Goal: Information Seeking & Learning: Learn about a topic

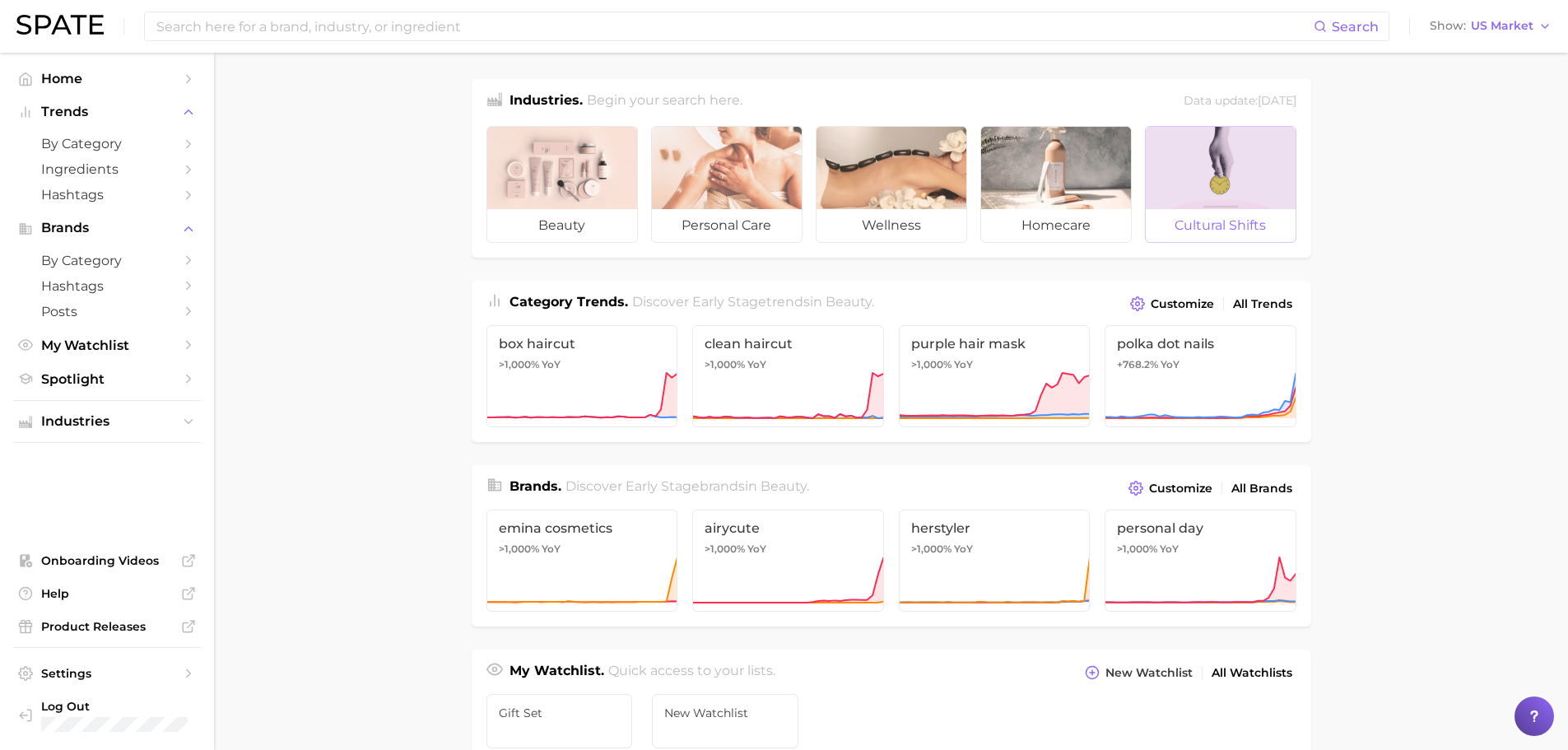
click at [1220, 213] on span "cultural shifts" at bounding box center [1220, 226] width 150 height 33
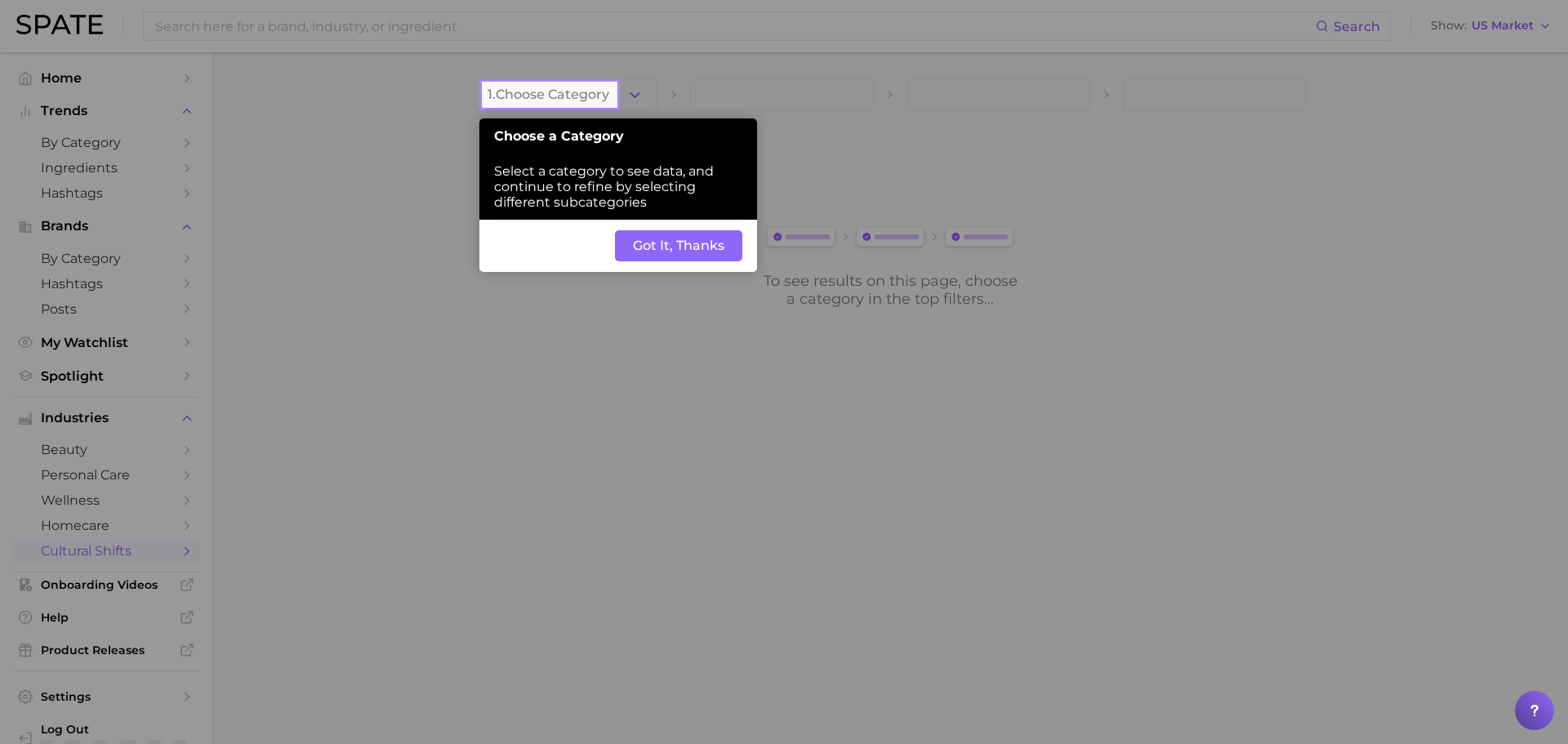
click at [669, 245] on button "Got It, Thanks" at bounding box center [679, 245] width 127 height 31
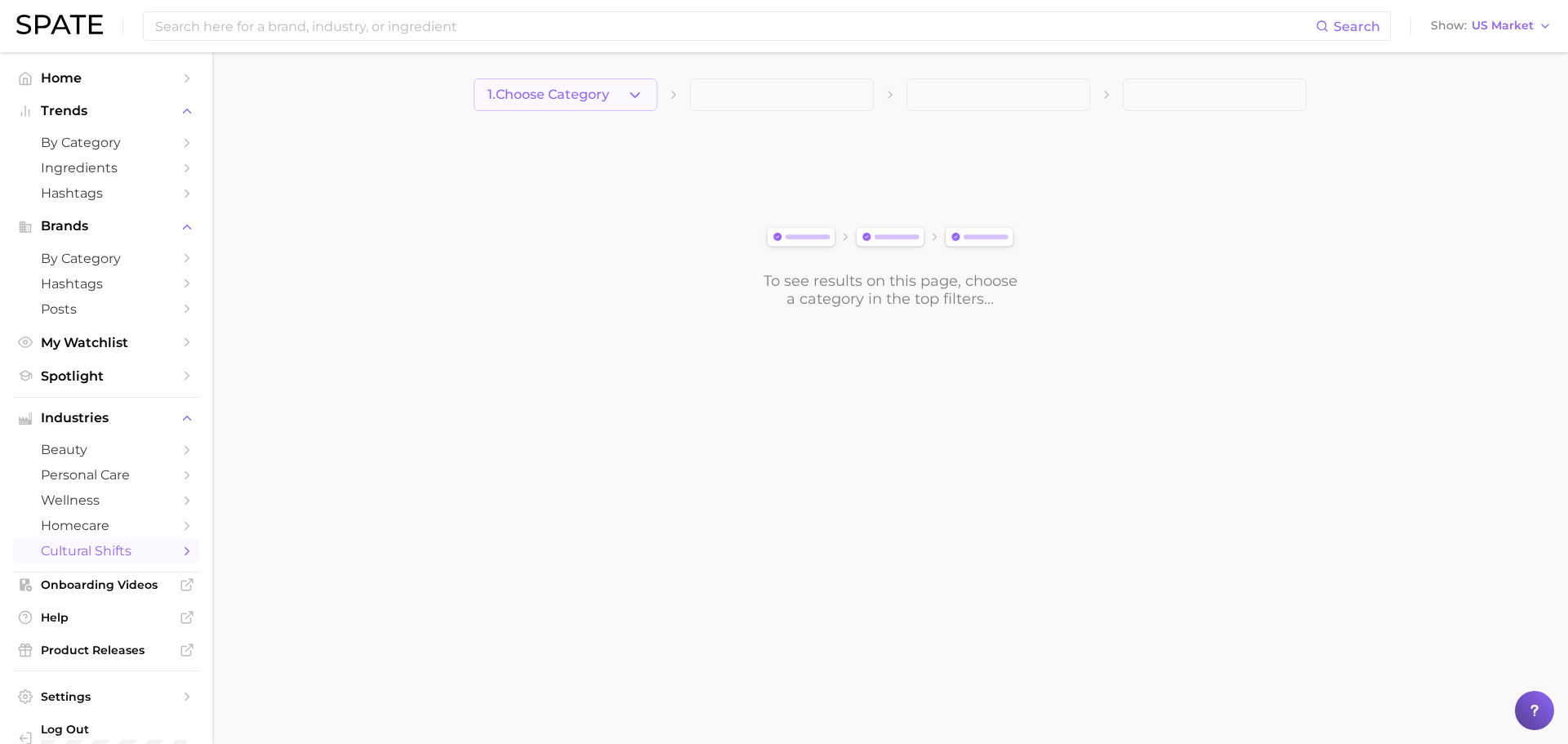
click at [631, 100] on icon "button" at bounding box center [635, 95] width 17 height 17
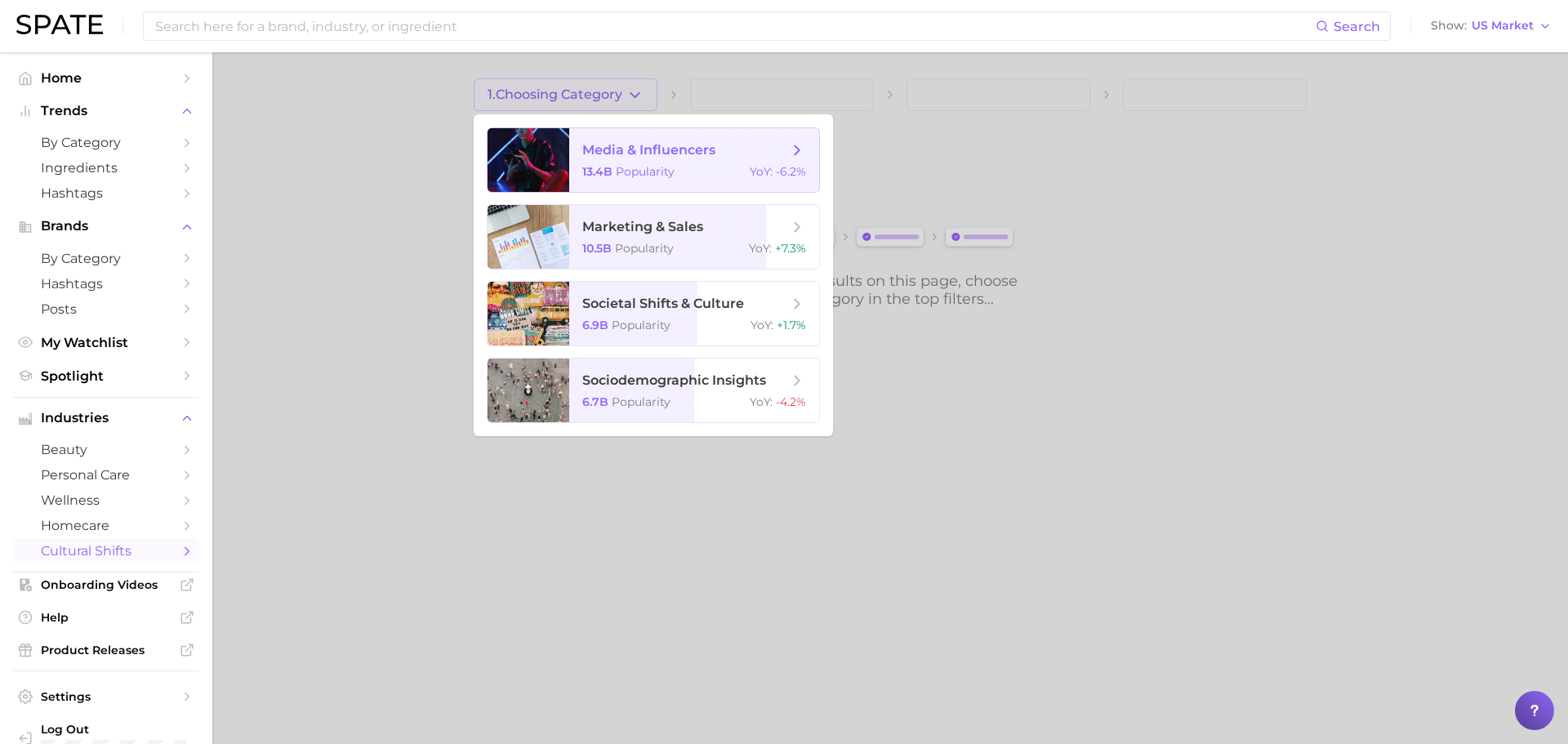
click at [766, 155] on span "media & influencers" at bounding box center [686, 150] width 206 height 18
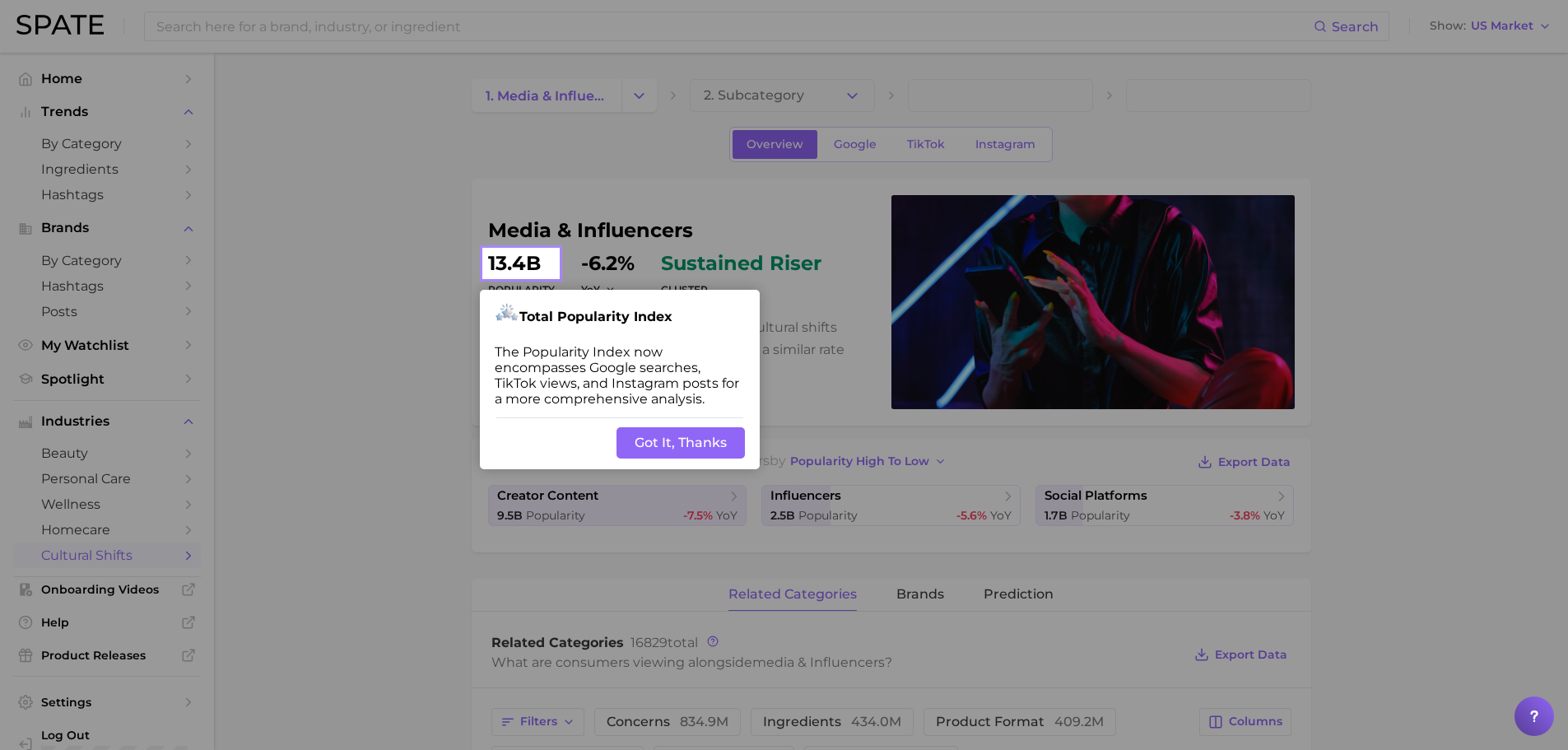
click at [651, 438] on button "Got It, Thanks" at bounding box center [681, 443] width 128 height 31
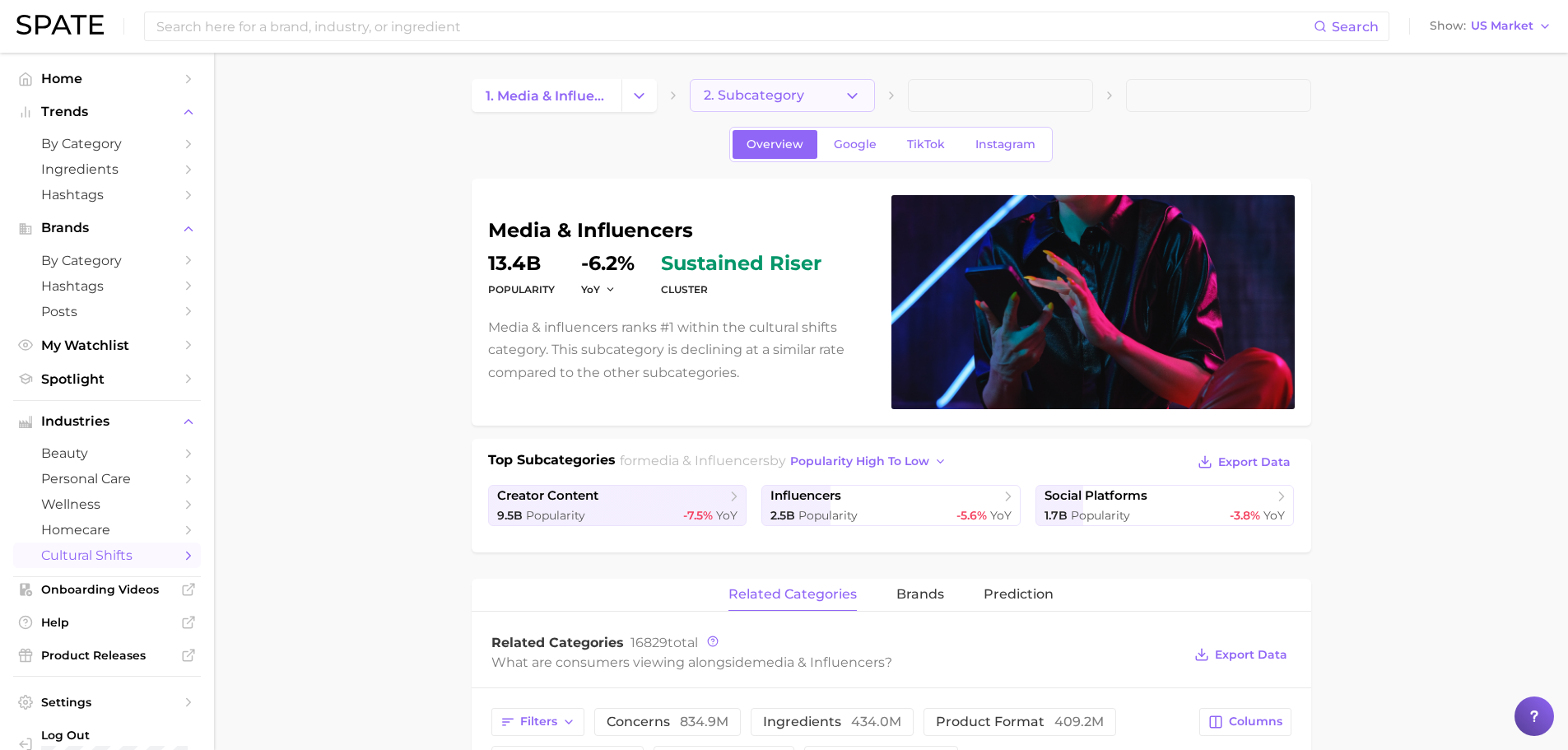
click at [779, 106] on button "2. Subcategory" at bounding box center [783, 95] width 185 height 33
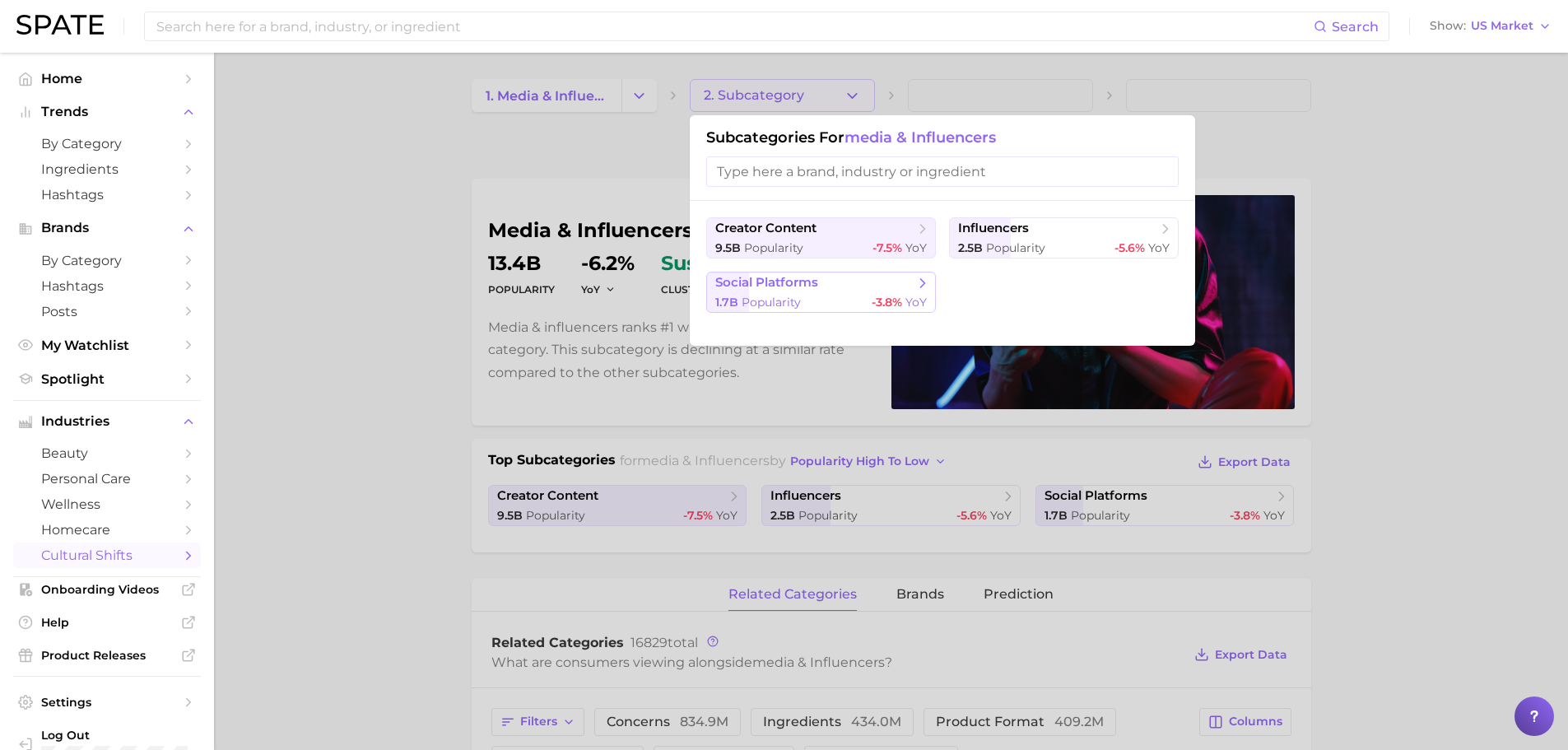
click at [748, 288] on span "social platforms" at bounding box center [766, 283] width 103 height 16
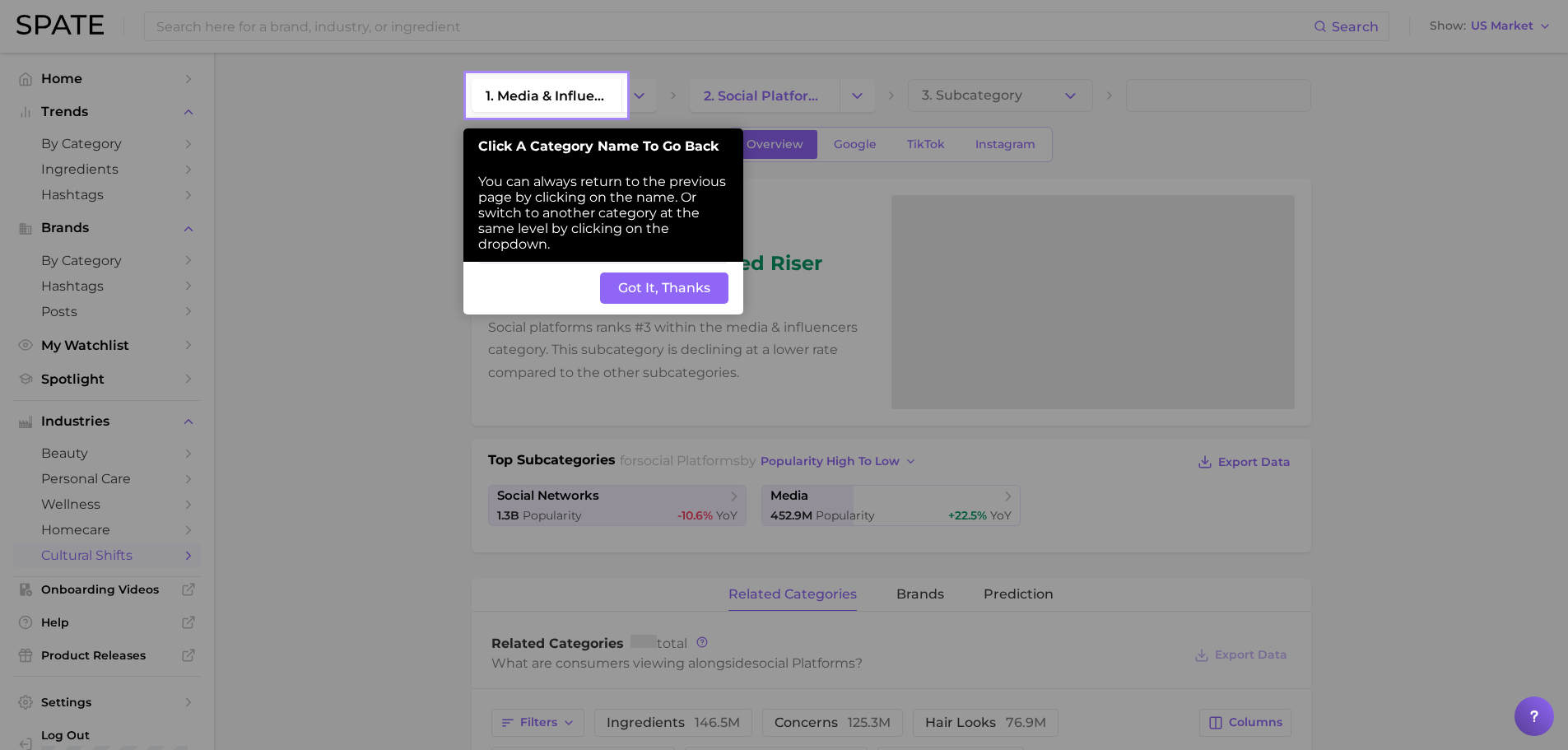
click at [663, 287] on button "Got It, Thanks" at bounding box center [664, 288] width 128 height 31
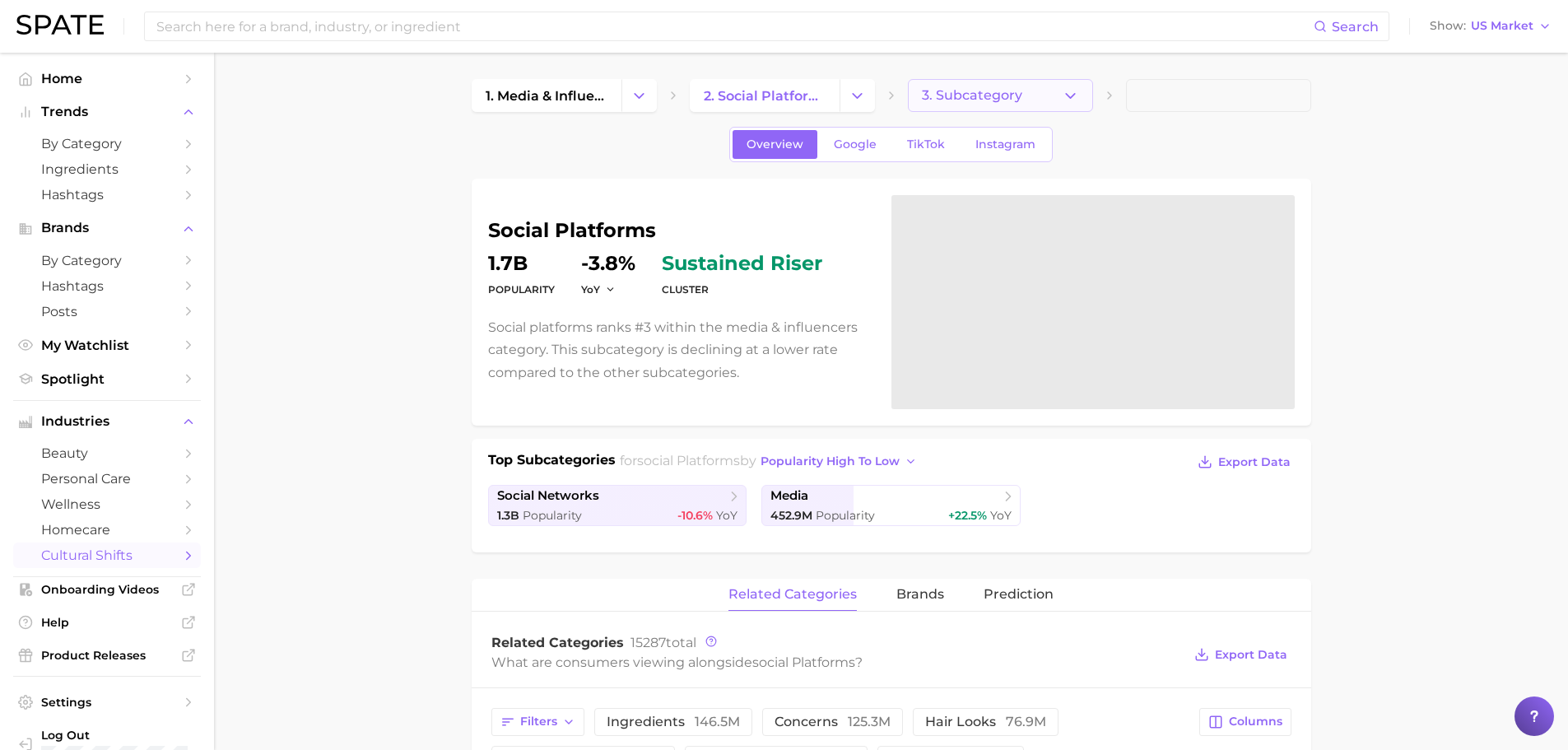
click at [1033, 94] on button "3. Subcategory" at bounding box center [1001, 95] width 185 height 33
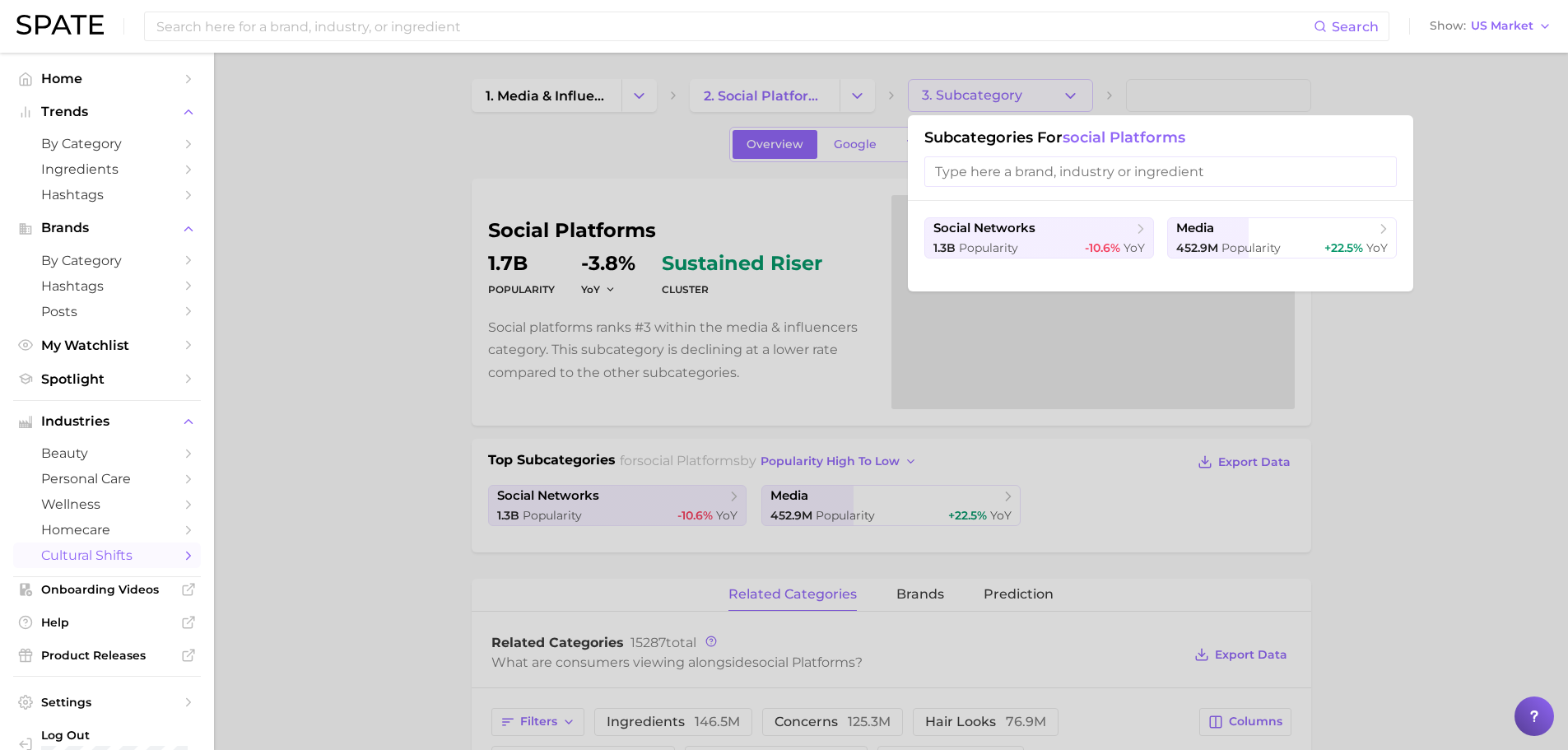
click at [784, 91] on div at bounding box center [784, 375] width 1568 height 750
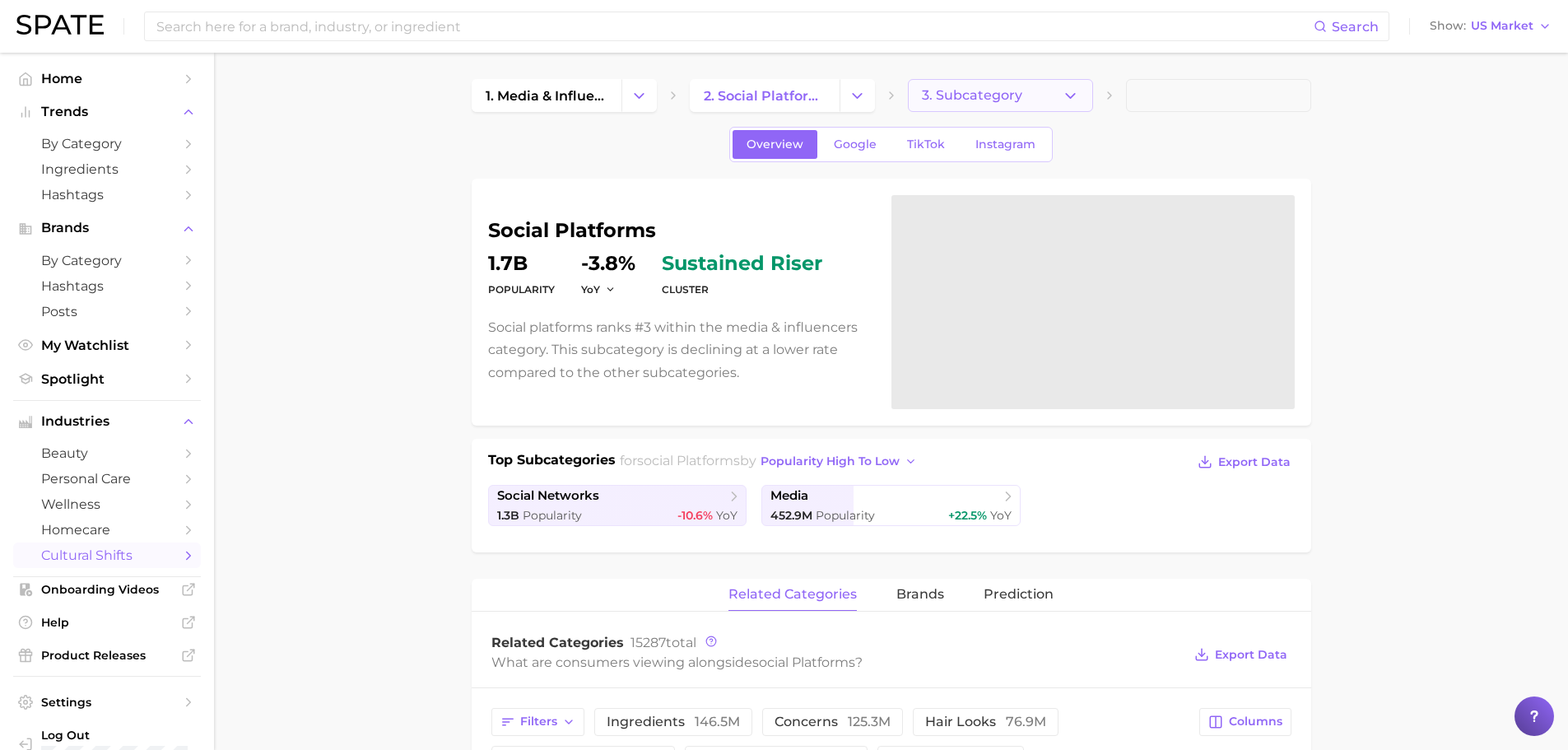
click at [972, 97] on span "3. Subcategory" at bounding box center [972, 95] width 100 height 15
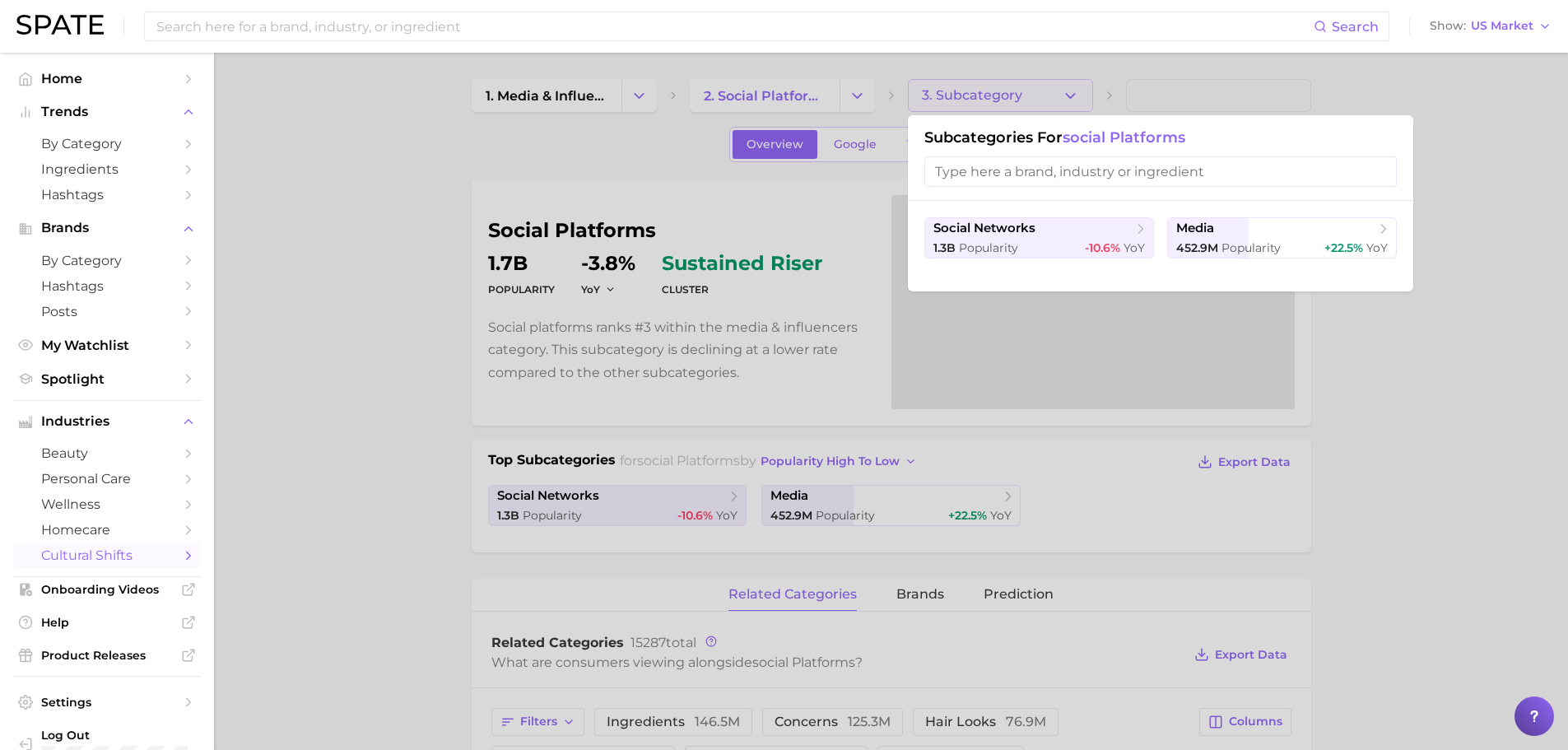
click at [999, 175] on input "search" at bounding box center [1161, 171] width 472 height 30
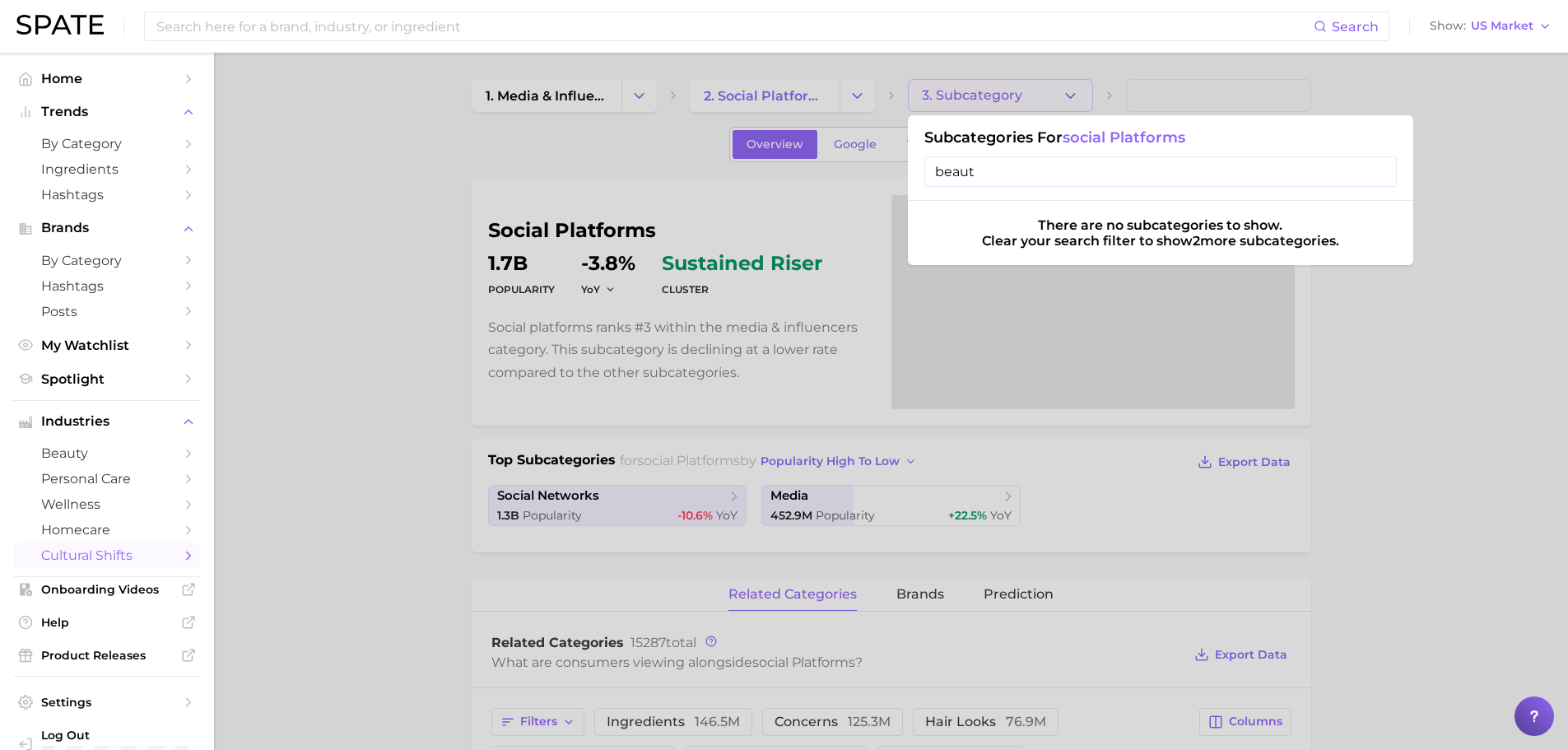
type input "beauty"
click at [1384, 176] on input "beauty" at bounding box center [1161, 171] width 472 height 30
click at [1380, 173] on input "beauty" at bounding box center [1161, 171] width 472 height 30
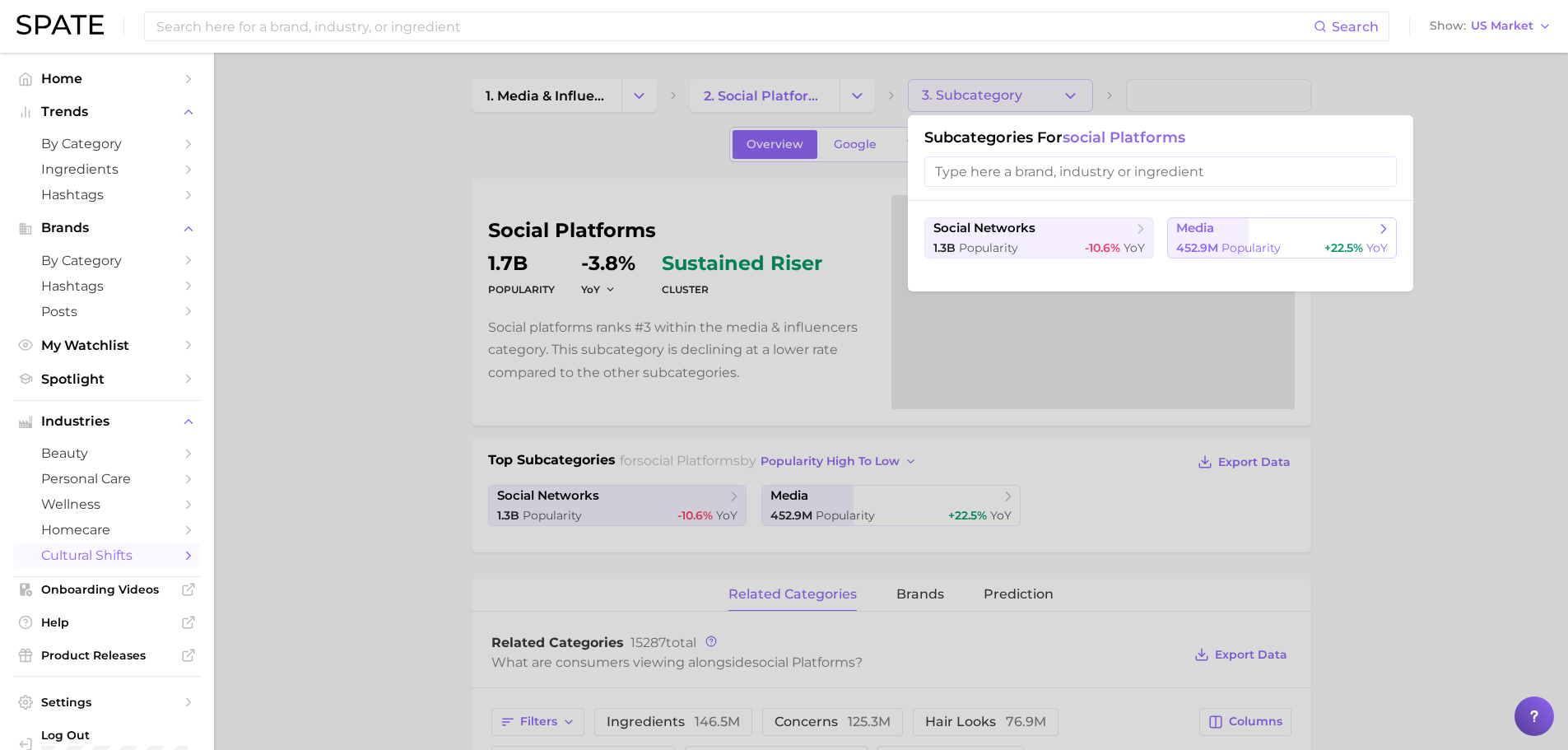
click at [1216, 248] on span "452.9m" at bounding box center [1197, 247] width 42 height 15
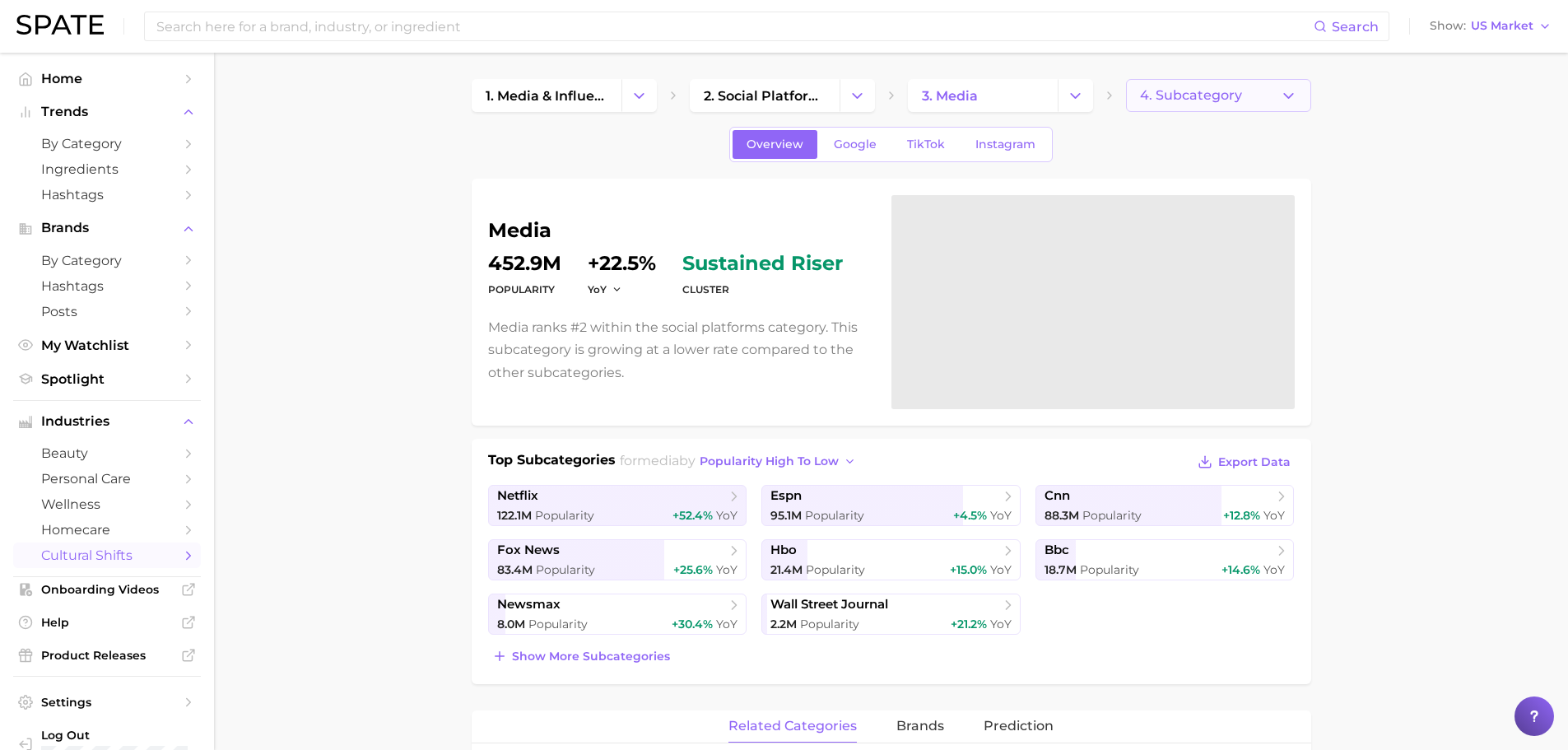
click at [1245, 93] on button "4. Subcategory" at bounding box center [1219, 95] width 185 height 33
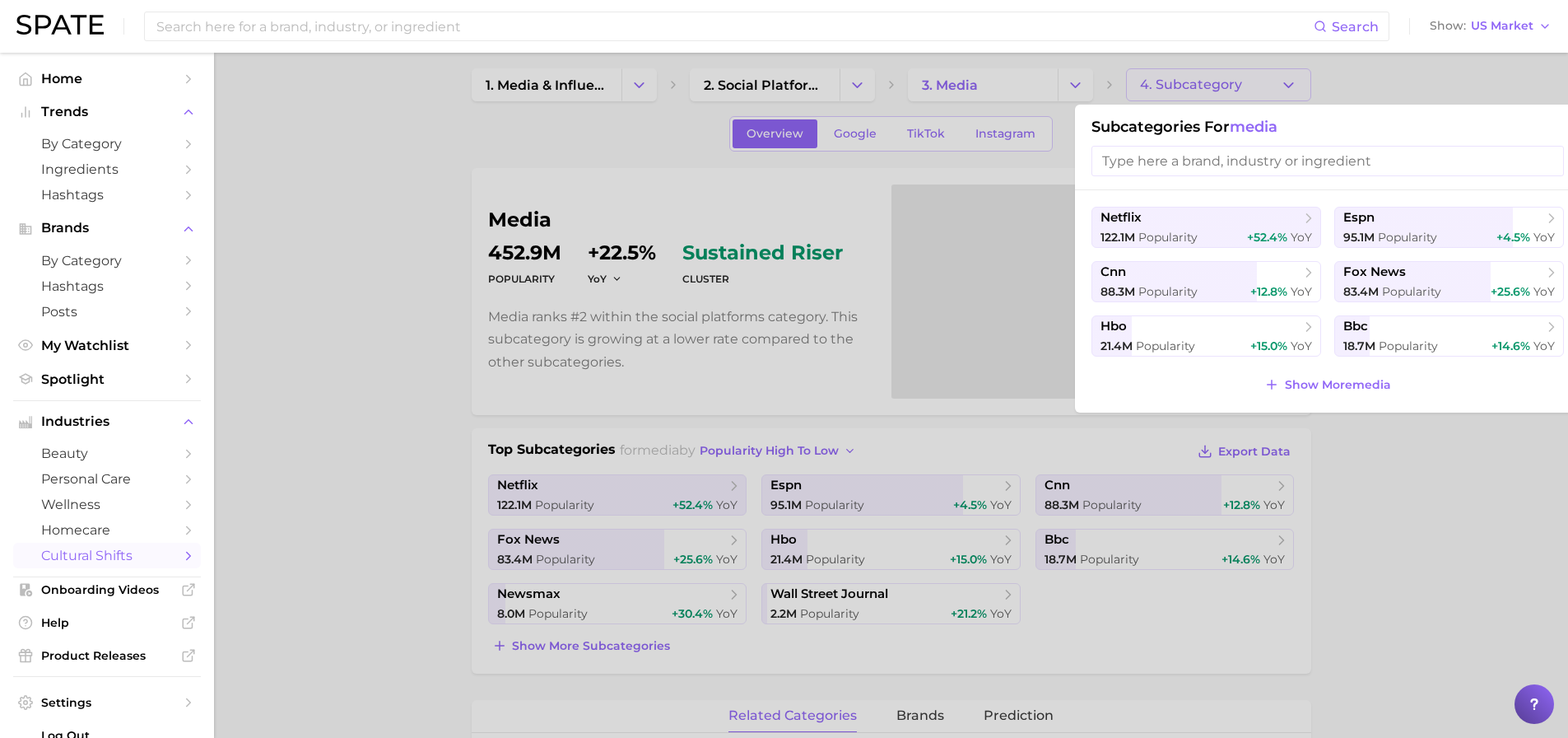
scroll to position [82, 0]
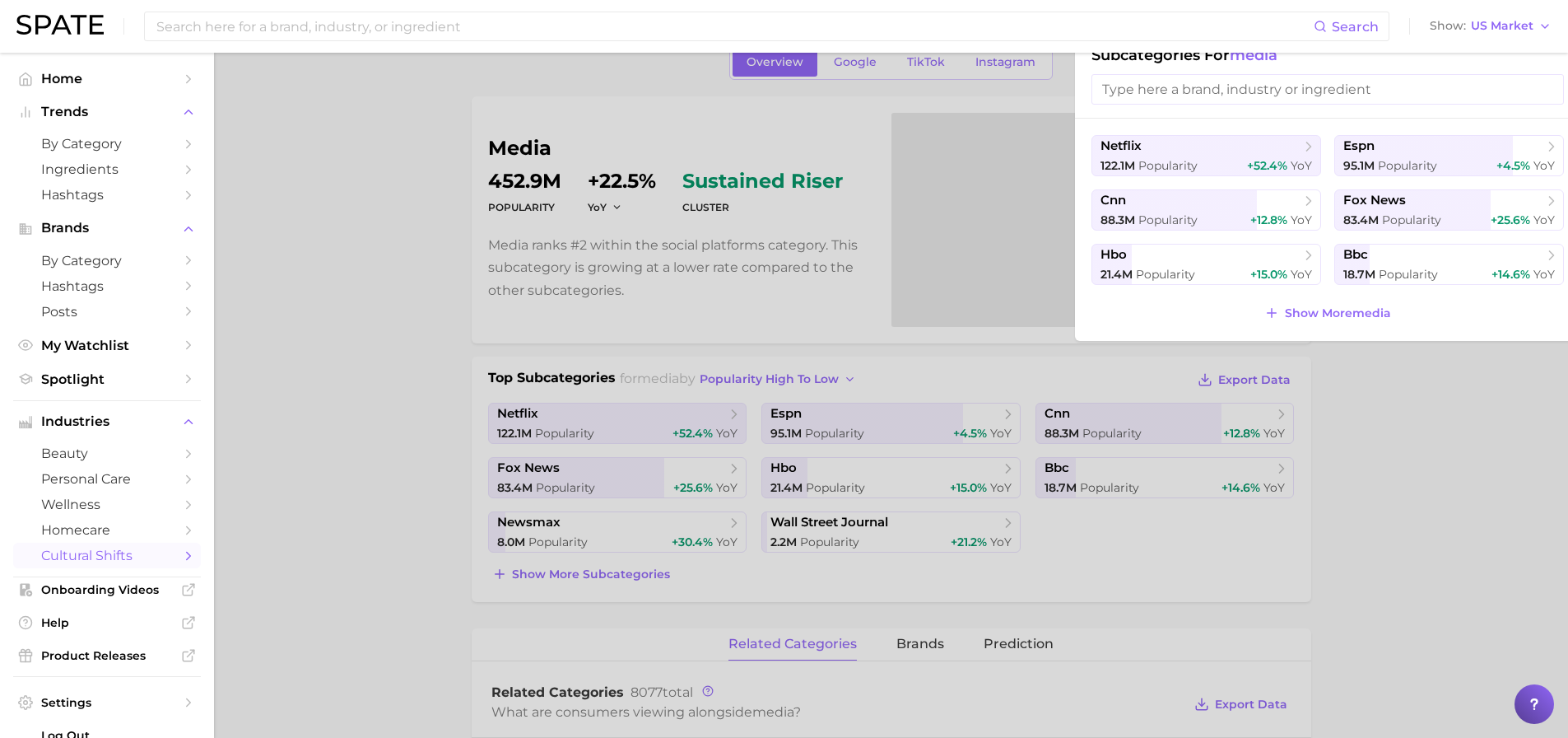
click at [388, 281] on div at bounding box center [784, 369] width 1568 height 738
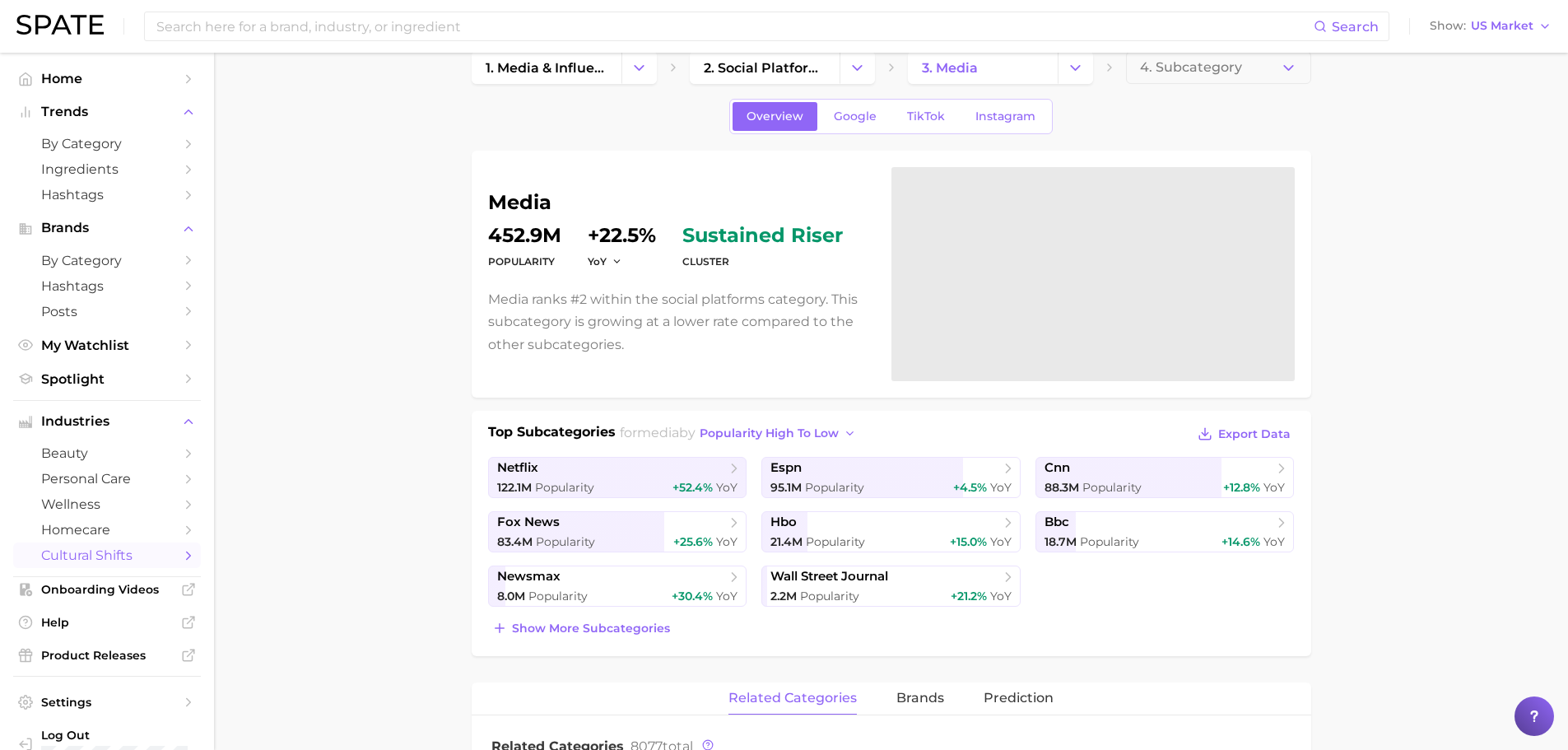
scroll to position [0, 0]
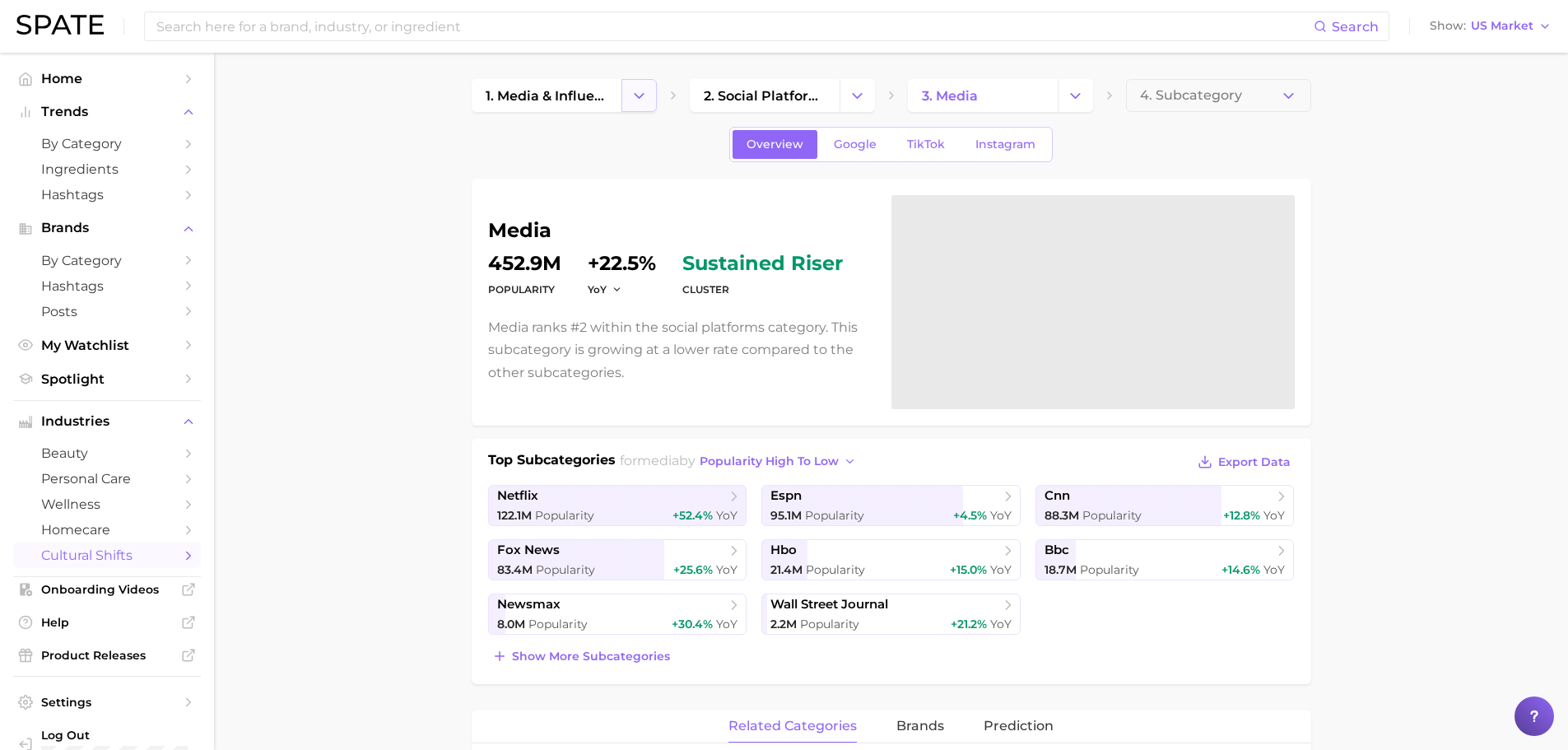
click at [630, 93] on icon "Change Category" at bounding box center [639, 96] width 17 height 17
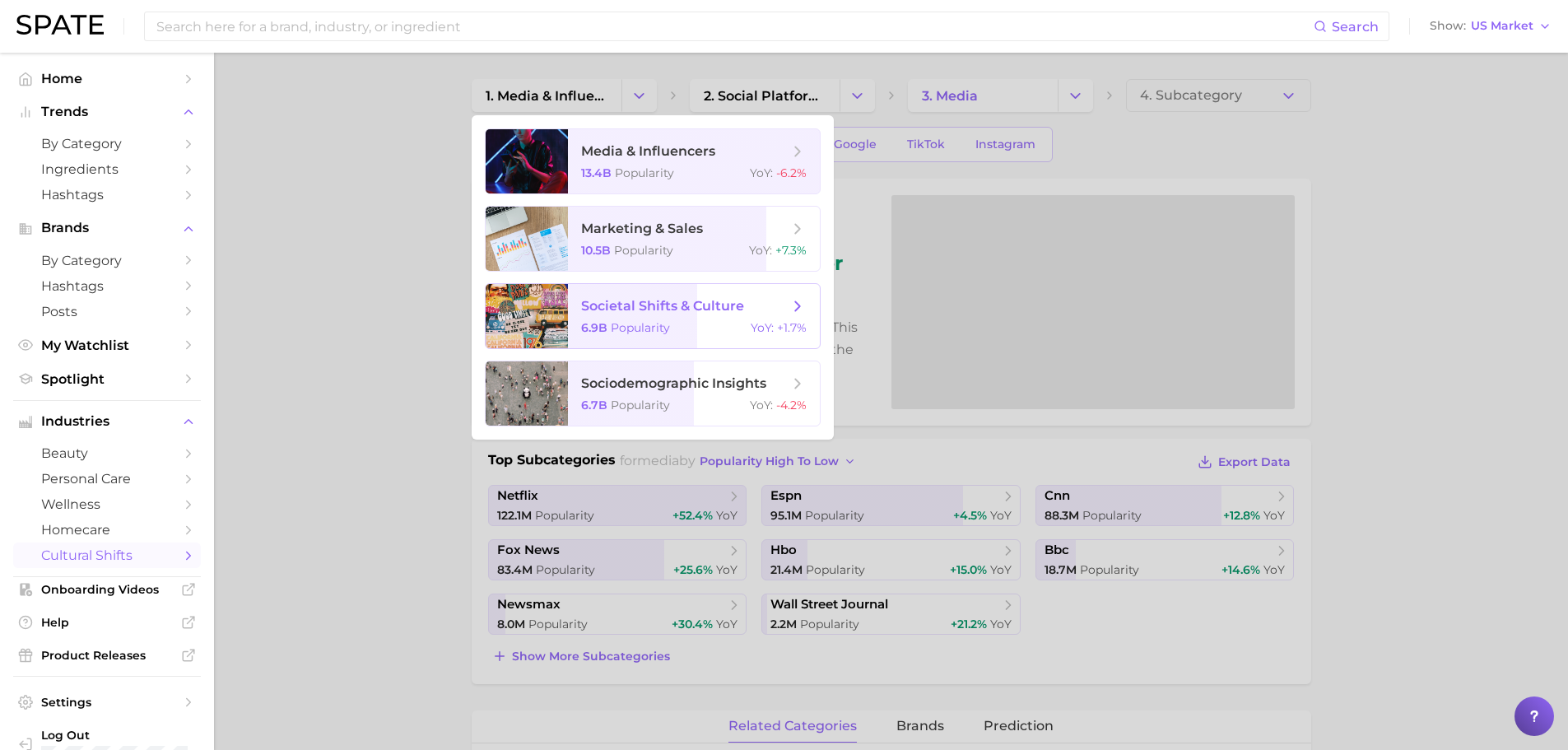
click at [568, 316] on span "societal shifts & culture 6.9b Popularity YoY : +1.7%" at bounding box center [694, 316] width 252 height 64
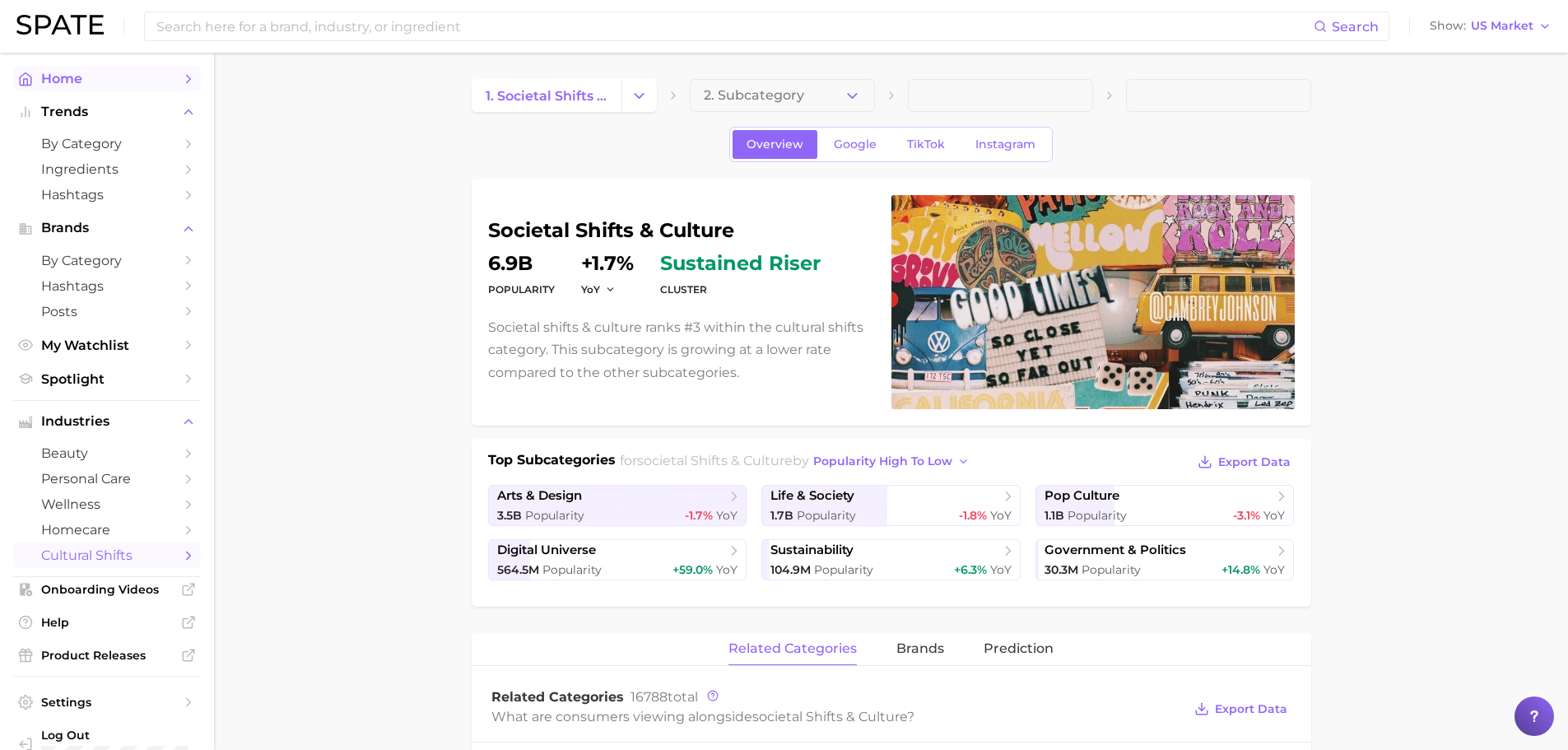
click at [55, 80] on span "Home" at bounding box center [107, 79] width 131 height 16
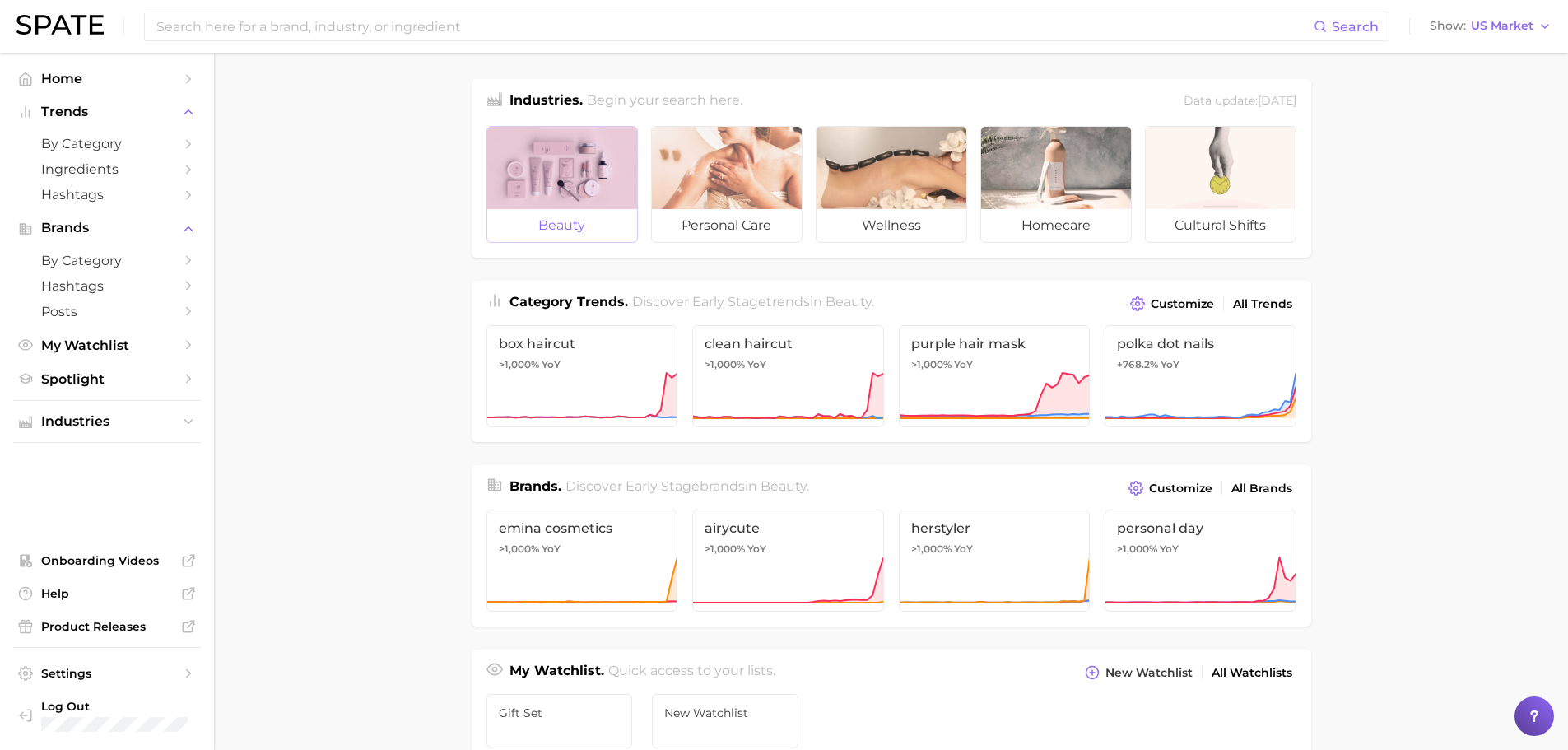
click at [539, 193] on div at bounding box center [561, 168] width 150 height 82
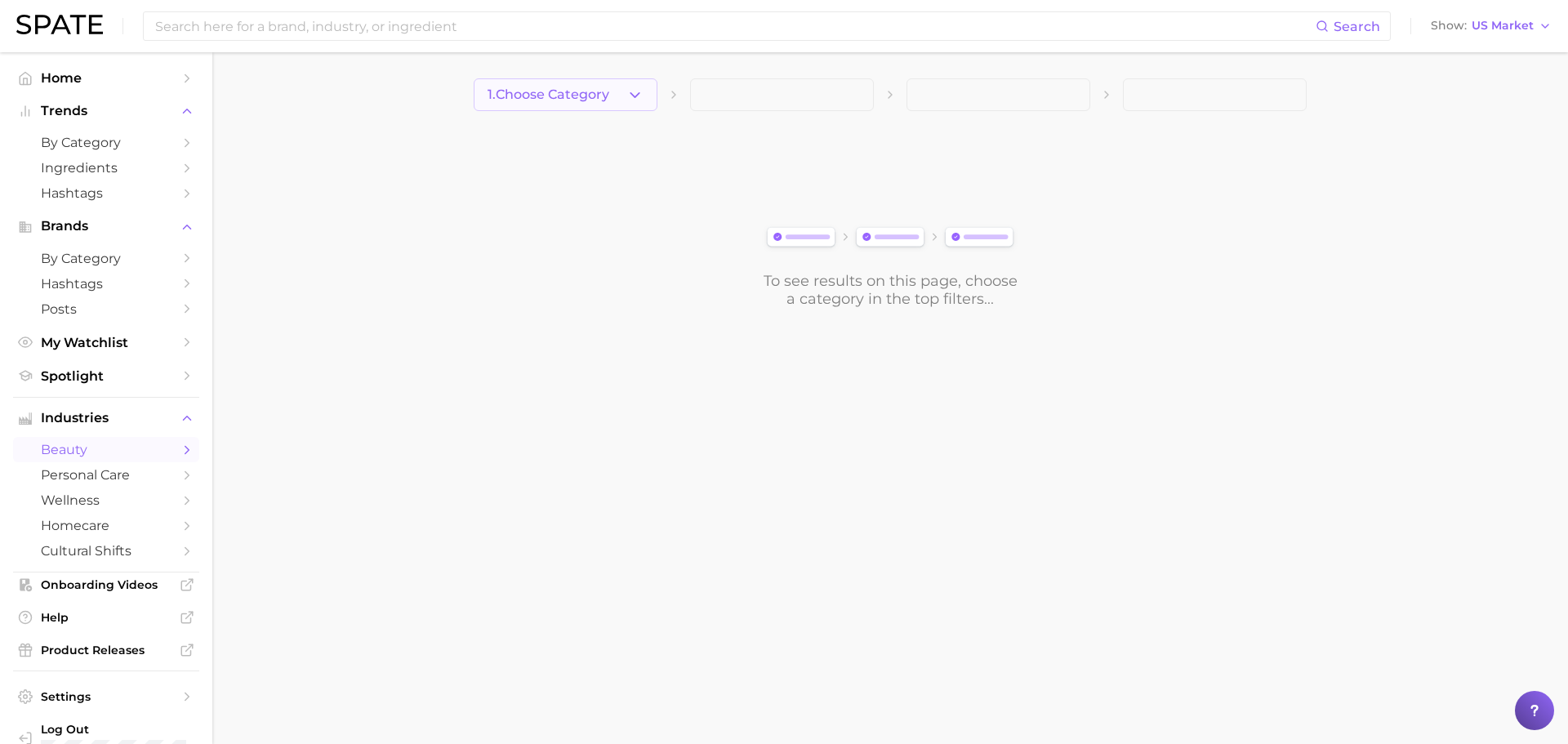
click at [639, 89] on icon "button" at bounding box center [635, 95] width 17 height 17
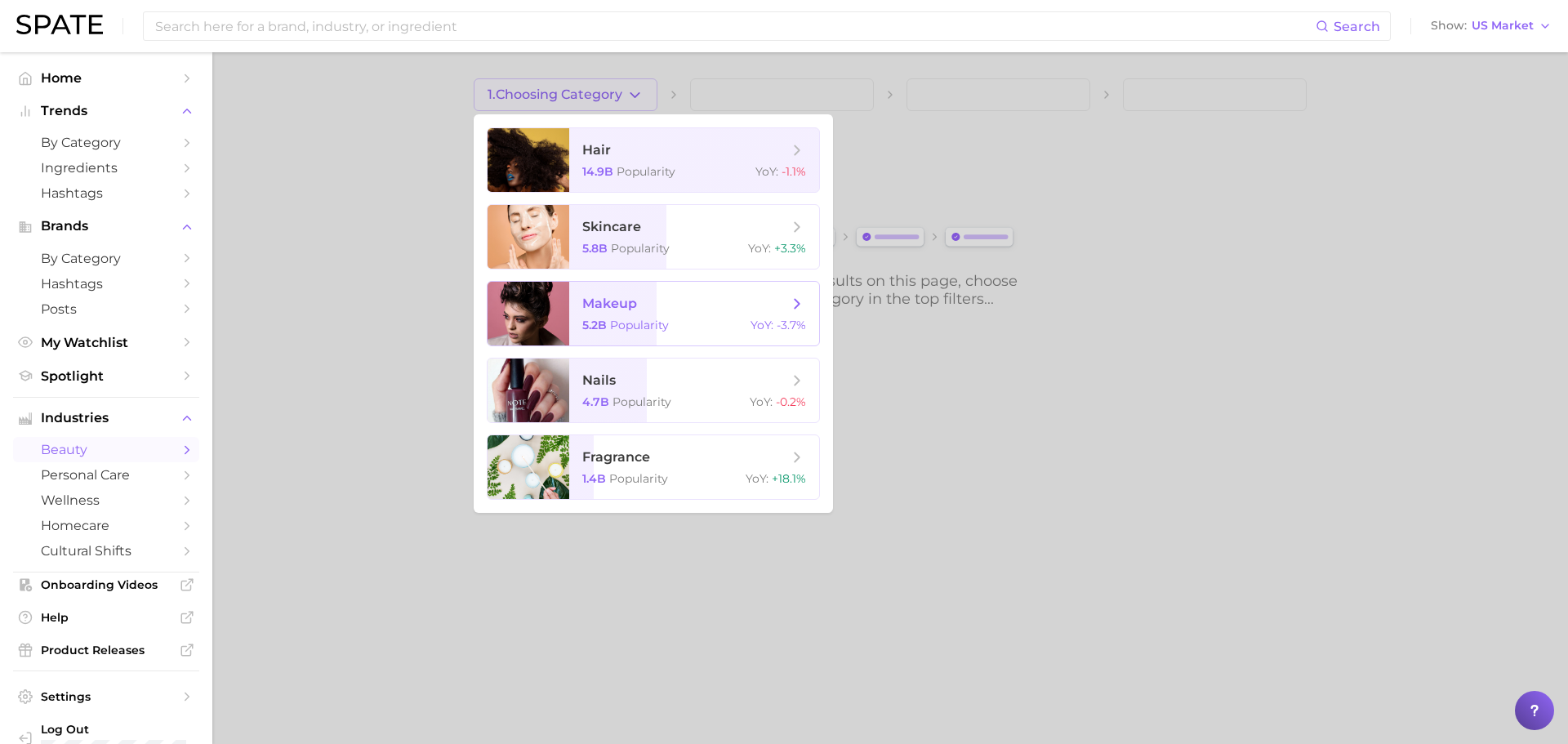
click at [651, 310] on span "makeup" at bounding box center [686, 304] width 206 height 18
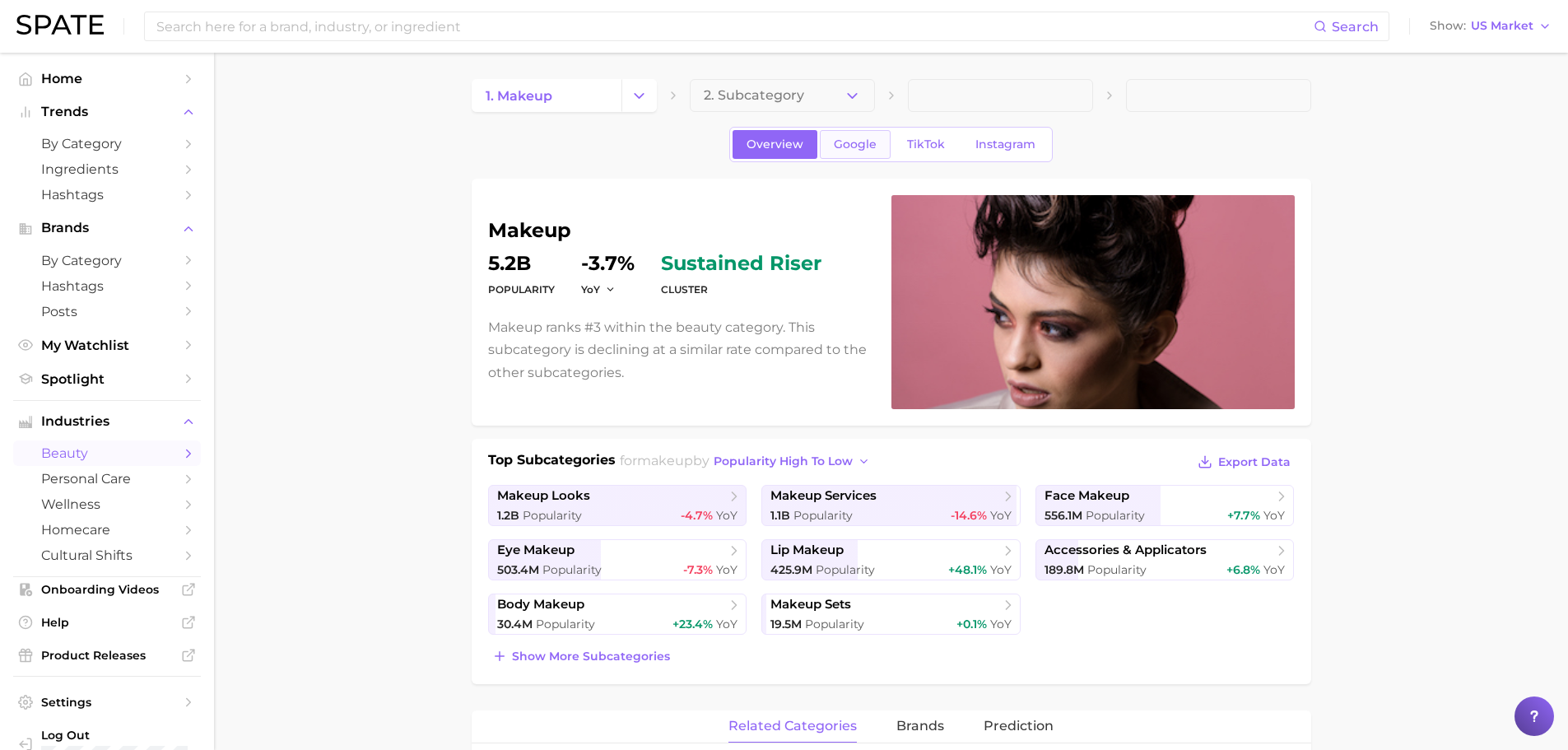
click at [861, 143] on span "Google" at bounding box center [854, 144] width 42 height 14
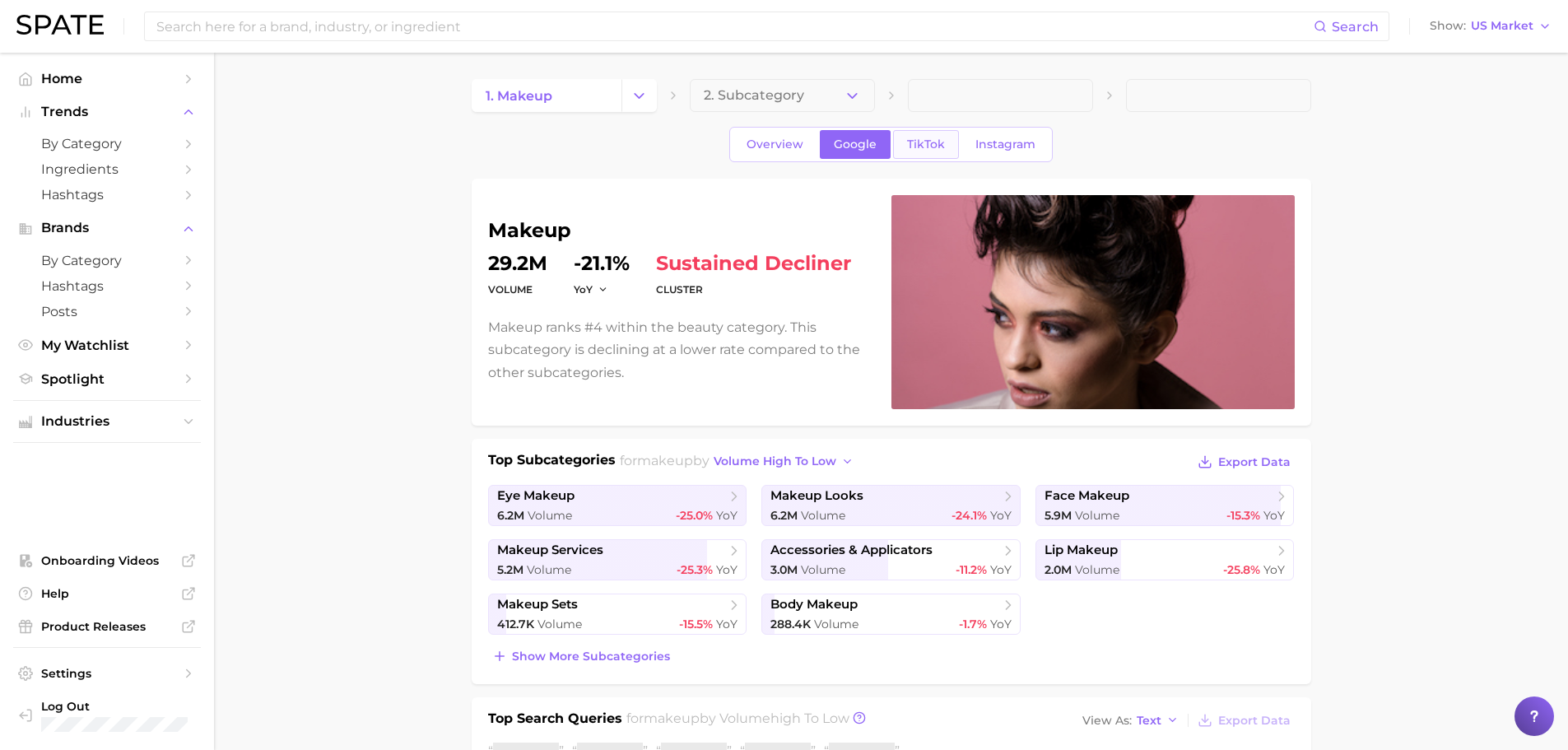
click at [947, 146] on link "TikTok" at bounding box center [926, 144] width 66 height 29
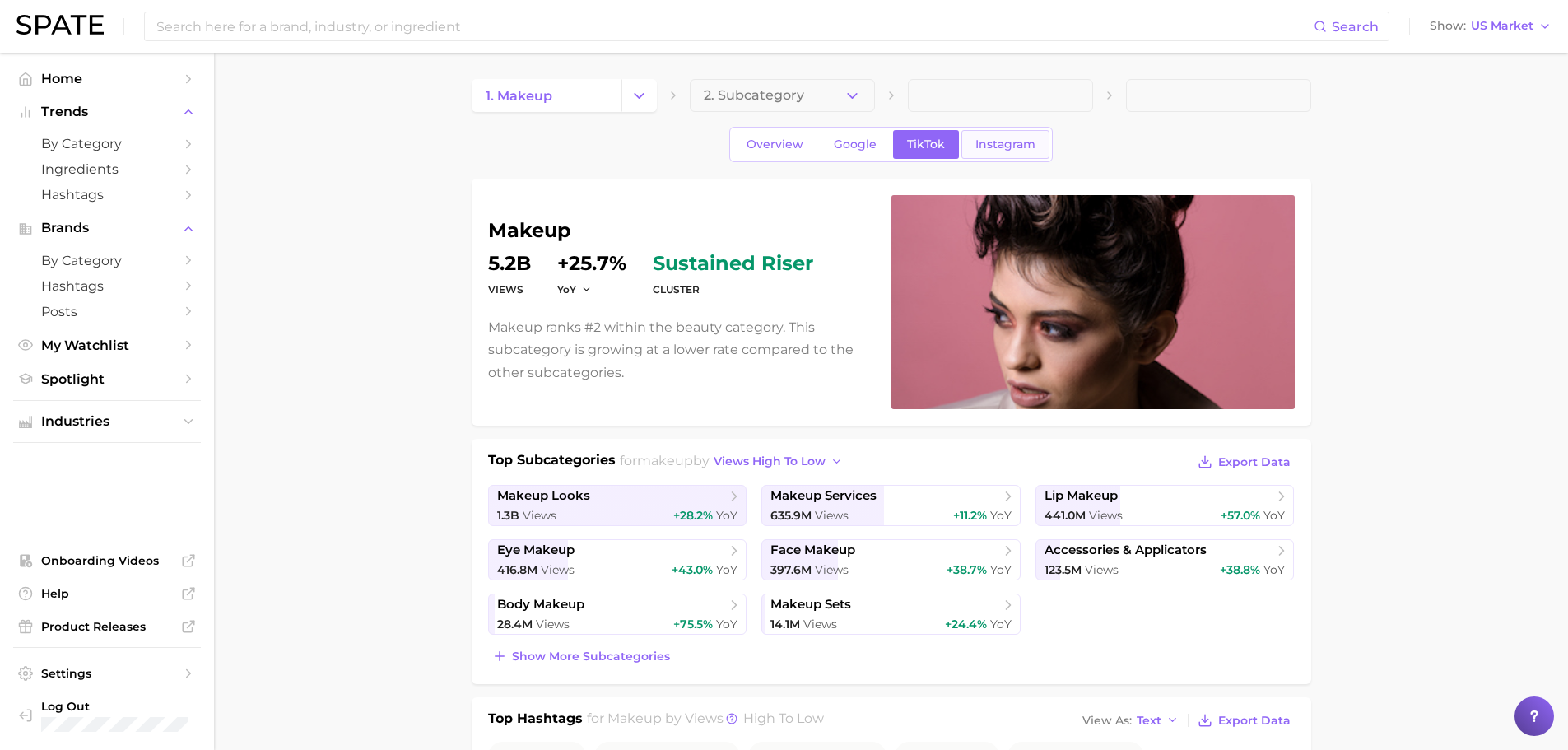
click at [987, 148] on span "Instagram" at bounding box center [1005, 144] width 60 height 14
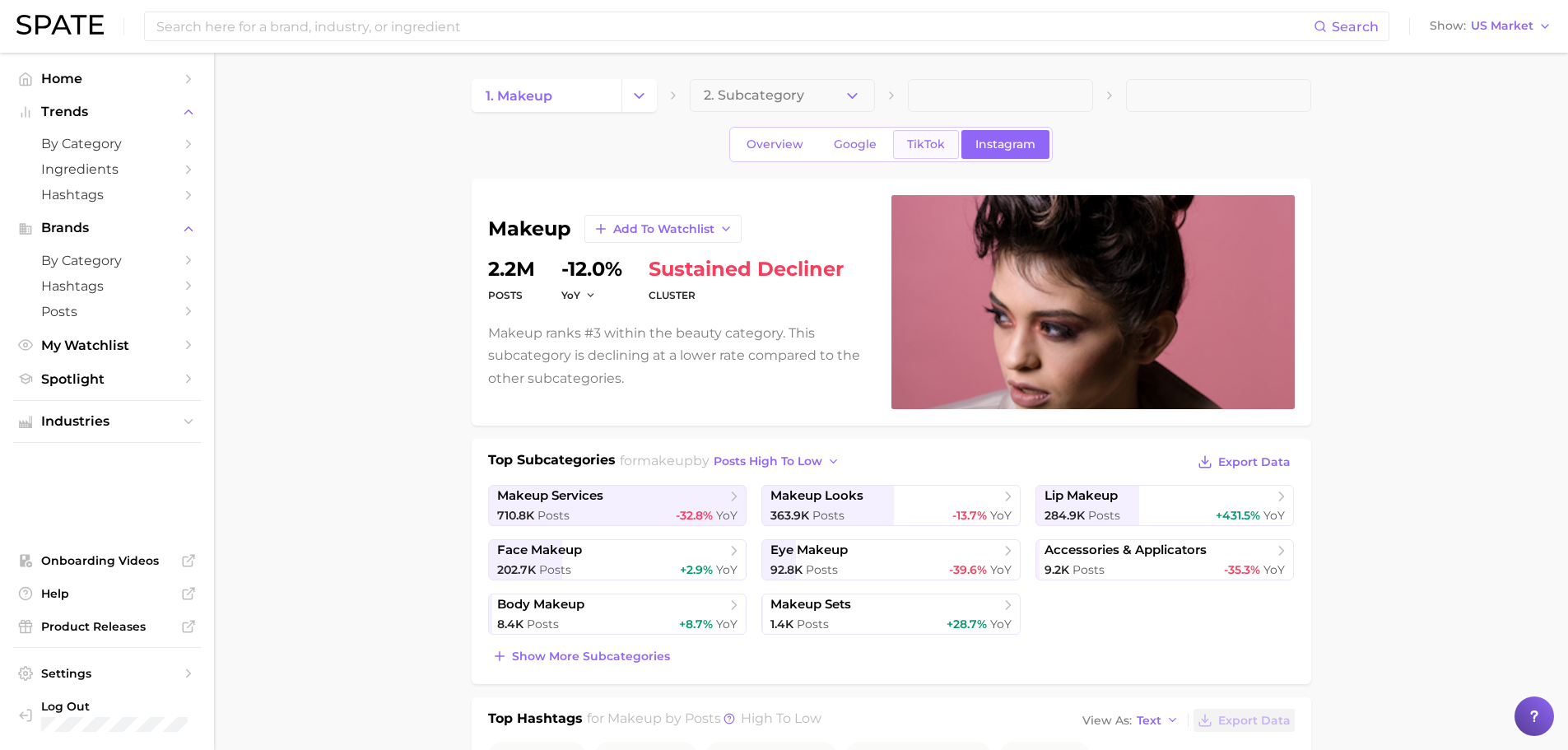
click at [919, 134] on link "TikTok" at bounding box center [926, 144] width 66 height 29
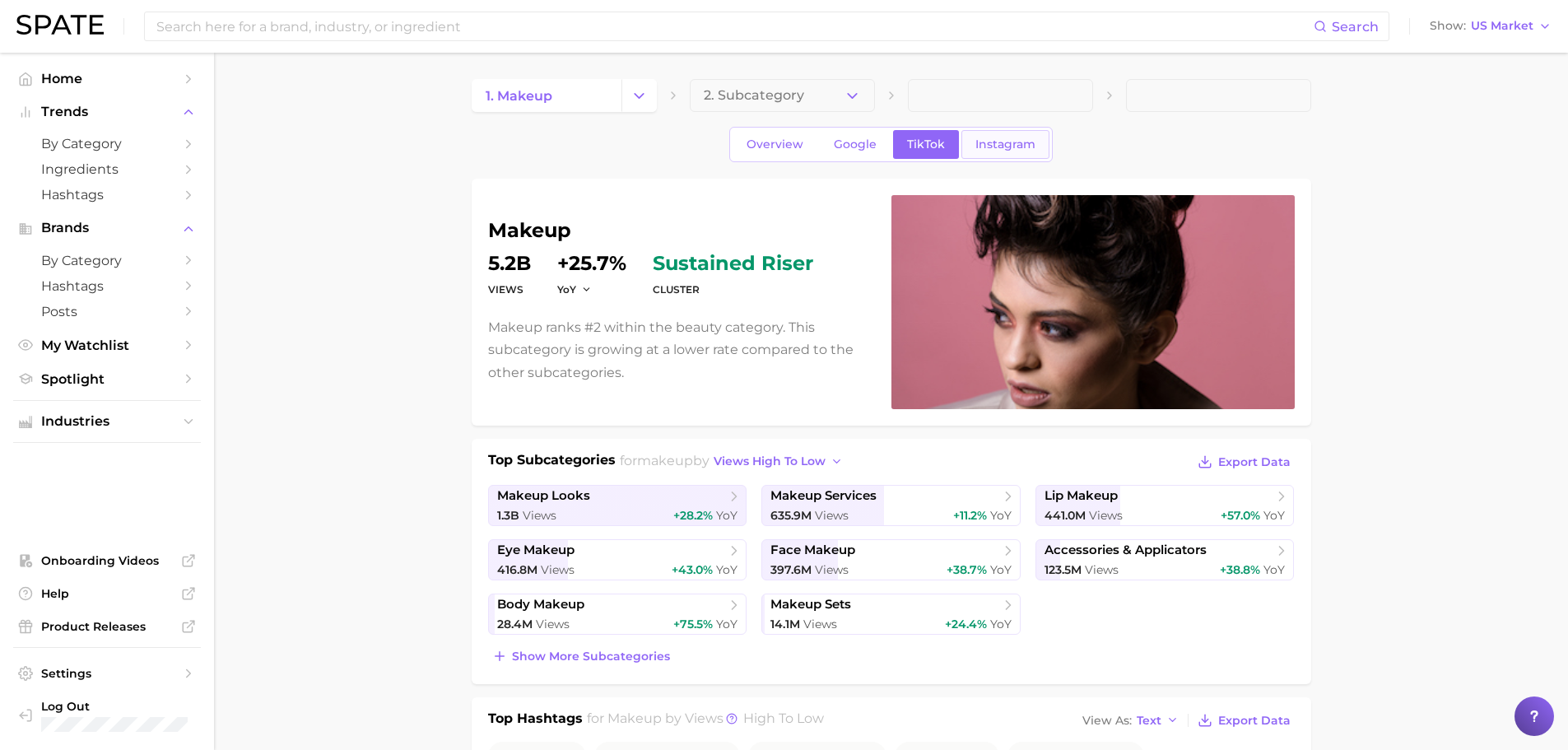
click at [985, 153] on link "Instagram" at bounding box center [1006, 144] width 88 height 29
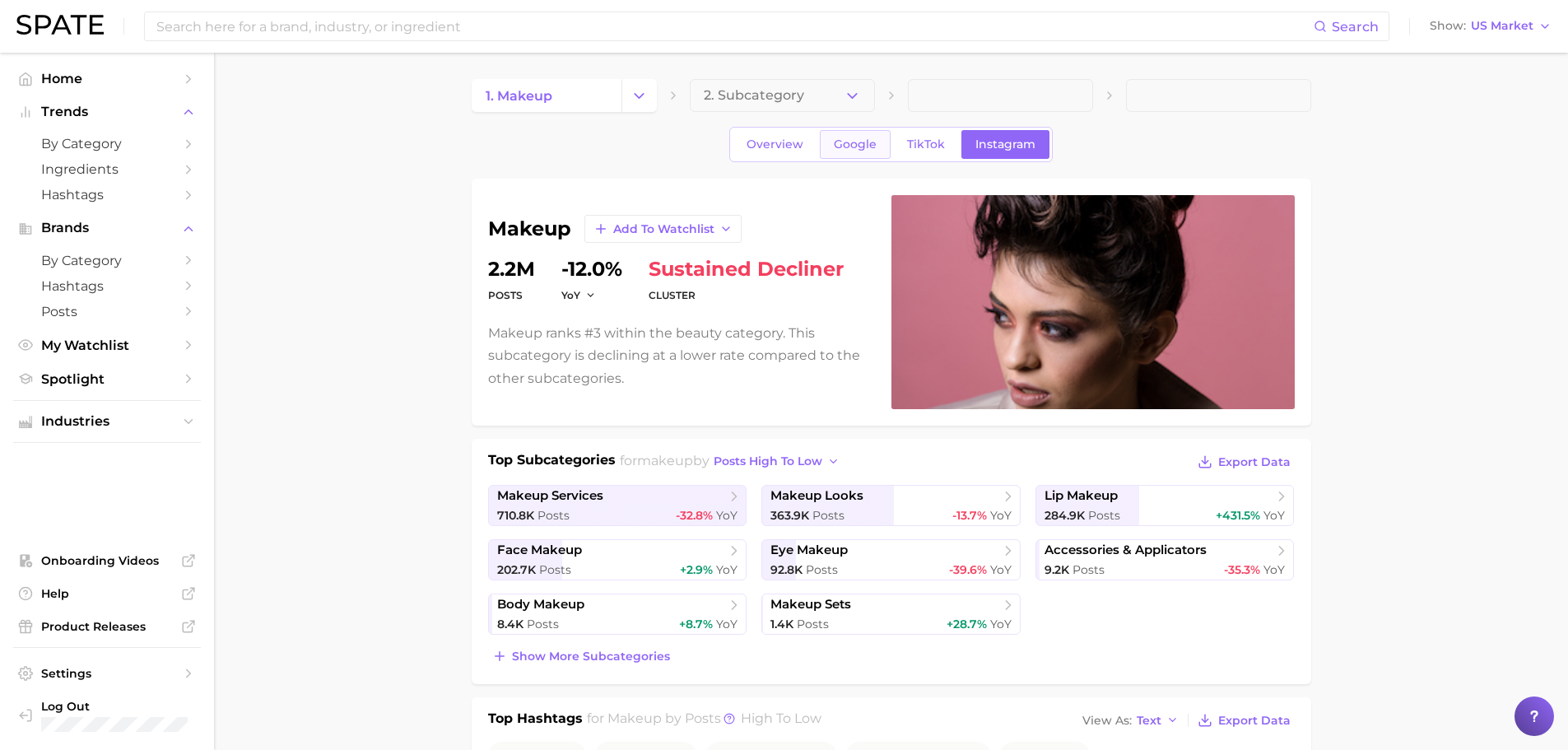
click at [867, 138] on span "Google" at bounding box center [854, 144] width 42 height 14
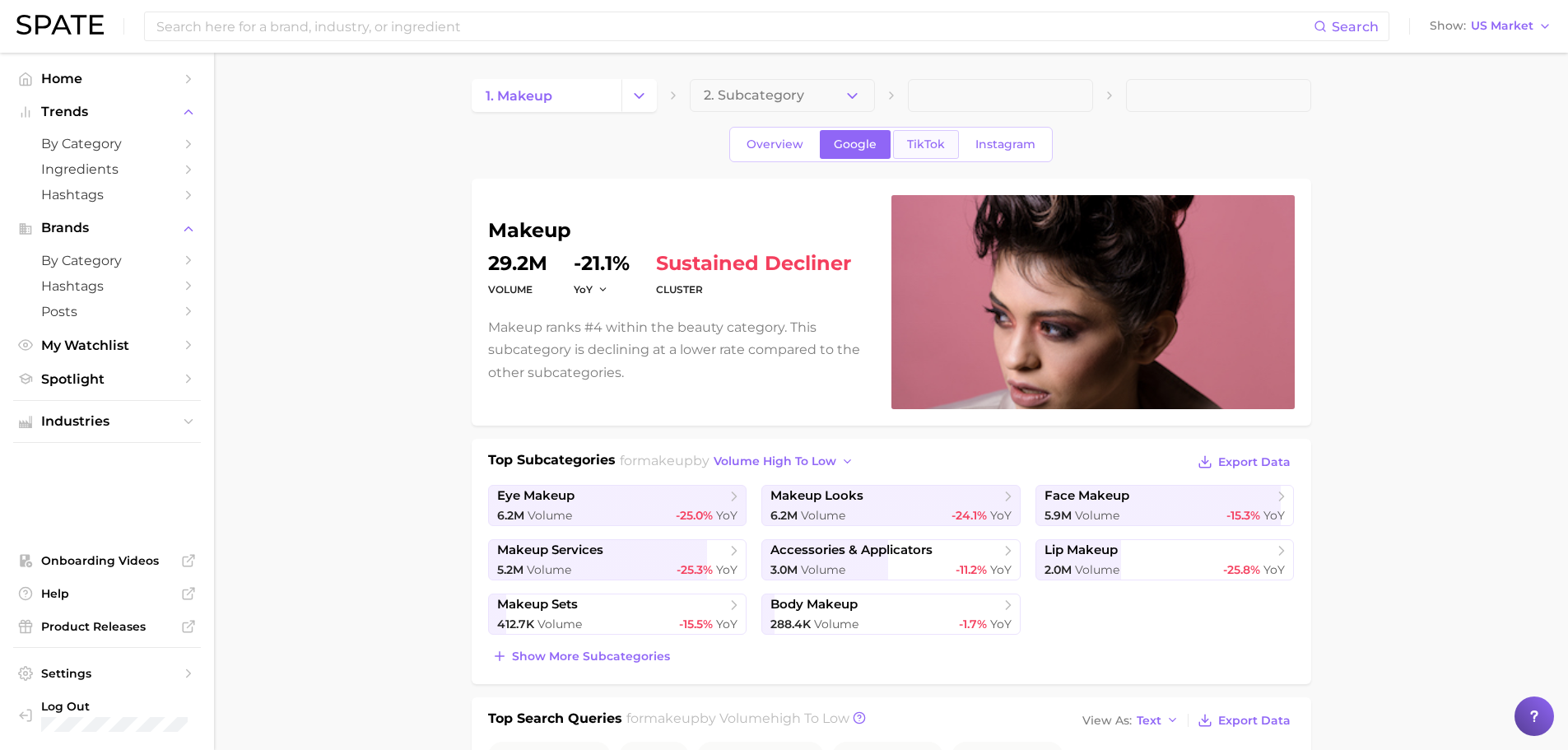
click at [898, 145] on link "TikTok" at bounding box center [926, 144] width 66 height 29
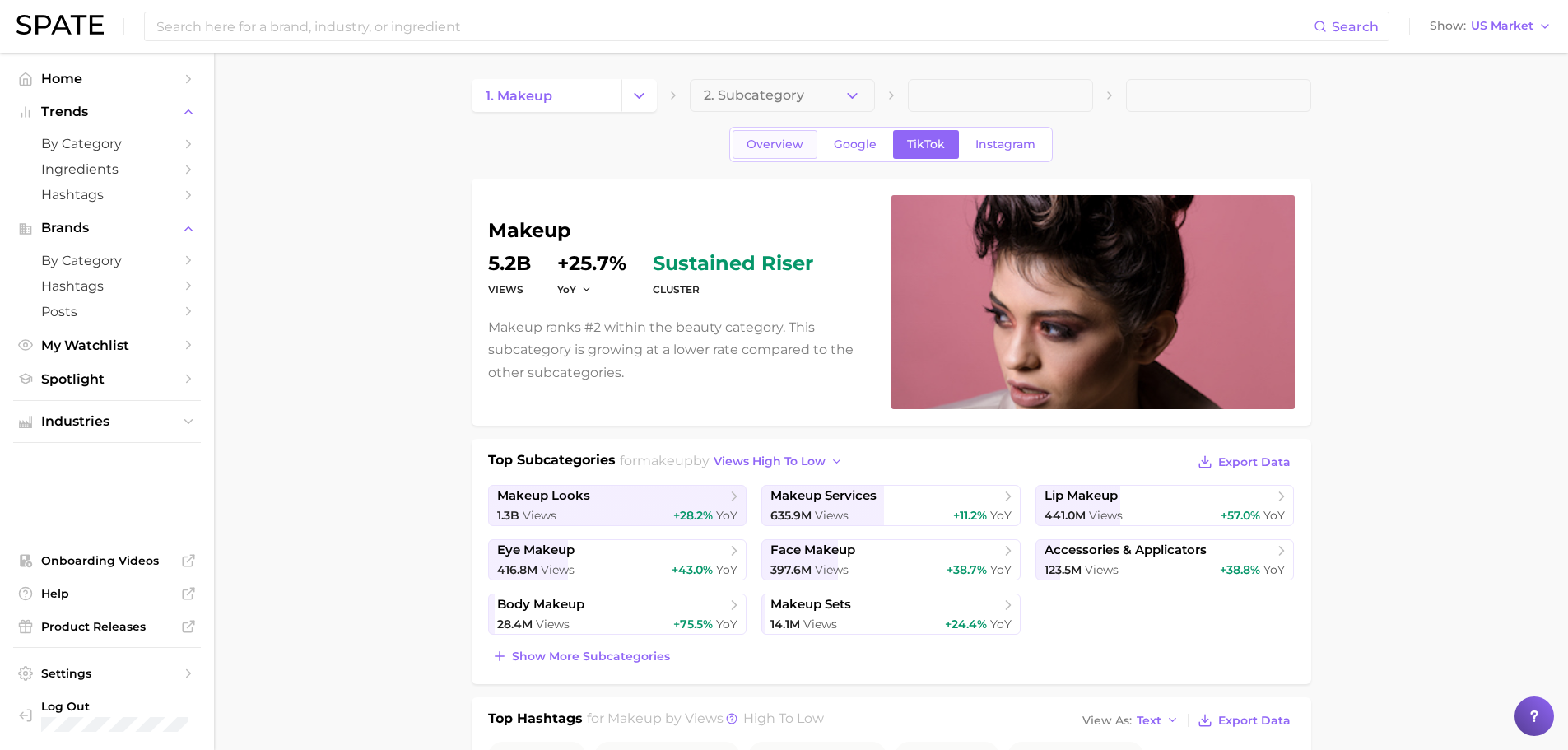
click at [748, 152] on link "Overview" at bounding box center [775, 144] width 85 height 29
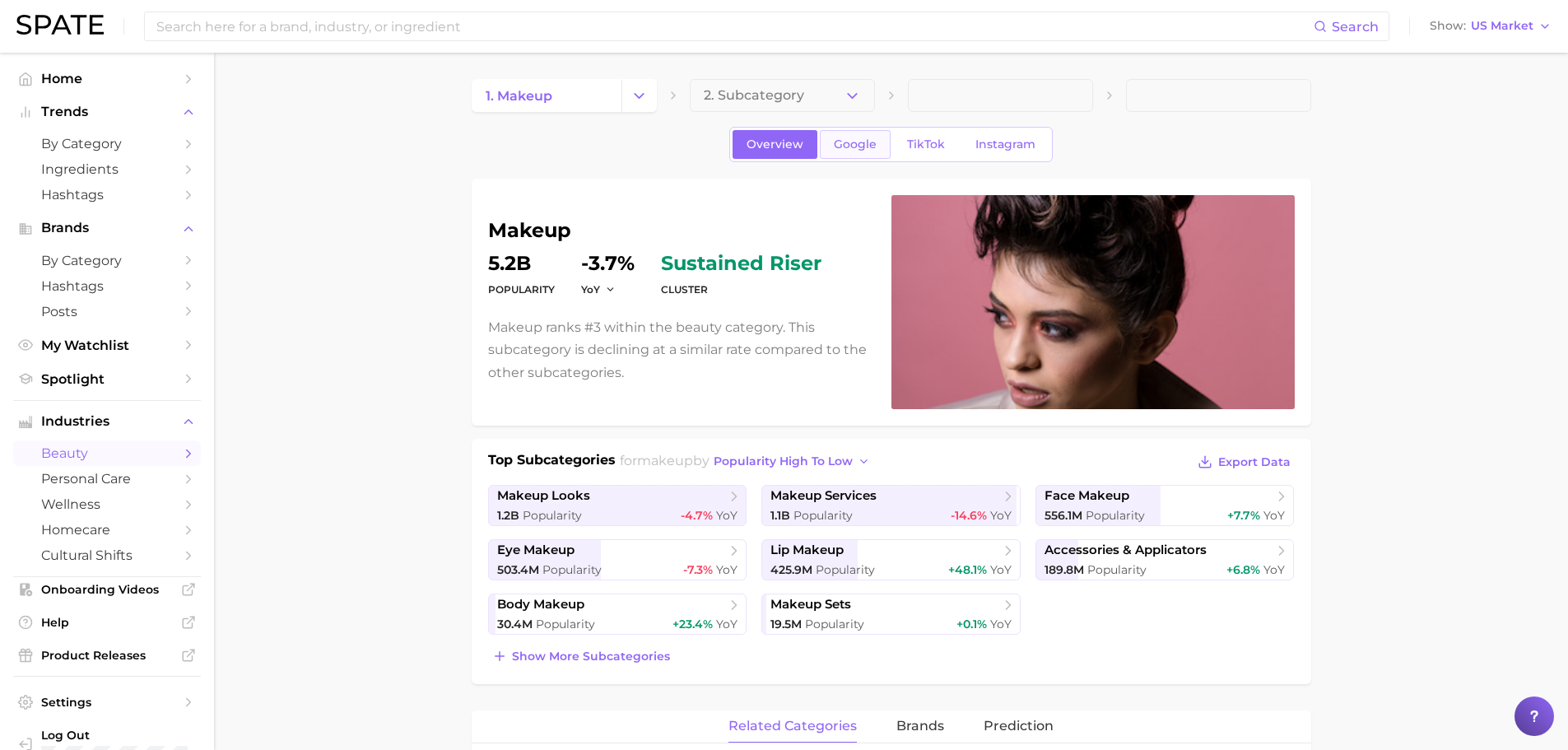
click at [865, 142] on span "Google" at bounding box center [854, 144] width 42 height 14
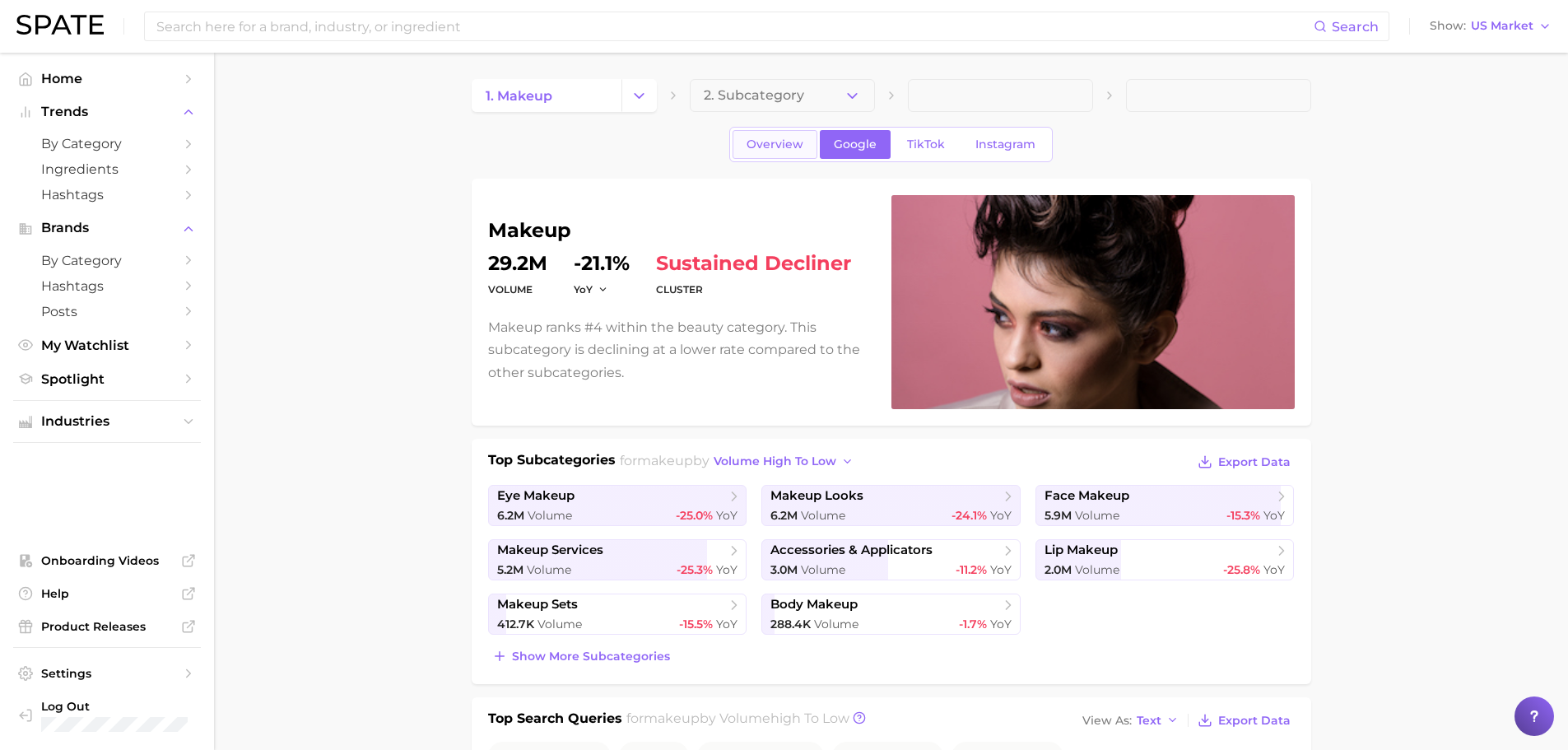
click at [749, 142] on span "Overview" at bounding box center [775, 144] width 57 height 14
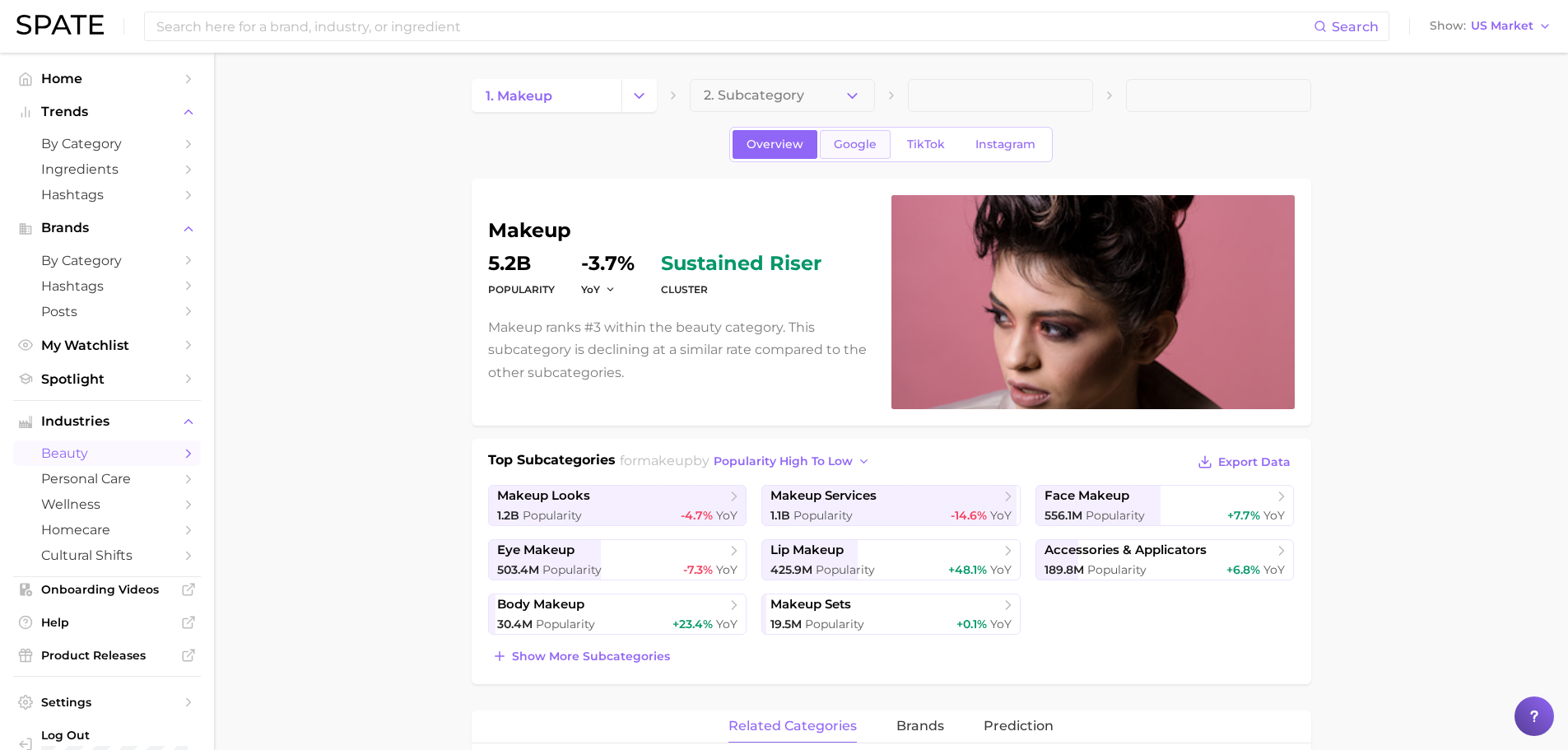
click at [842, 140] on span "Google" at bounding box center [854, 144] width 42 height 14
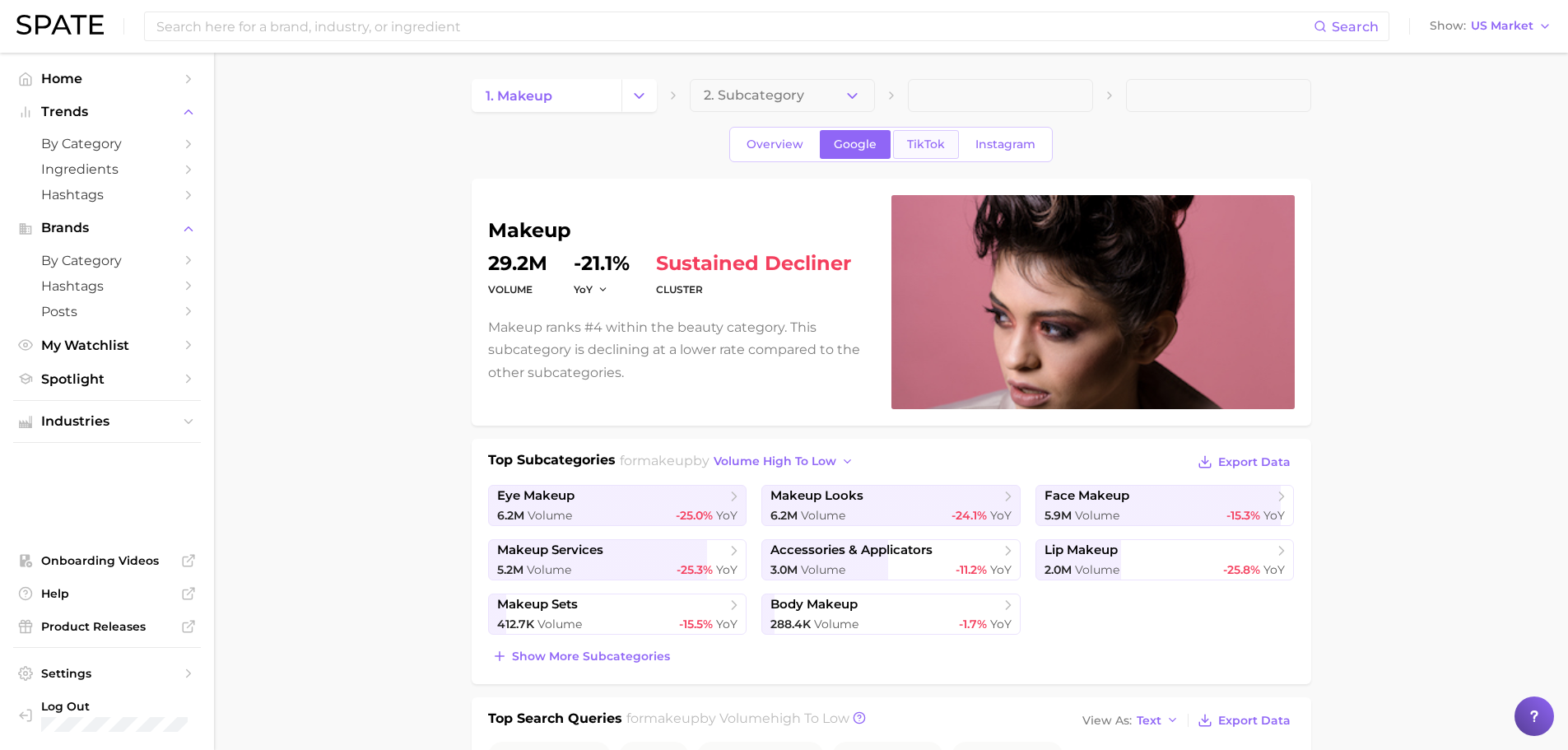
click at [934, 151] on span "TikTok" at bounding box center [926, 144] width 38 height 14
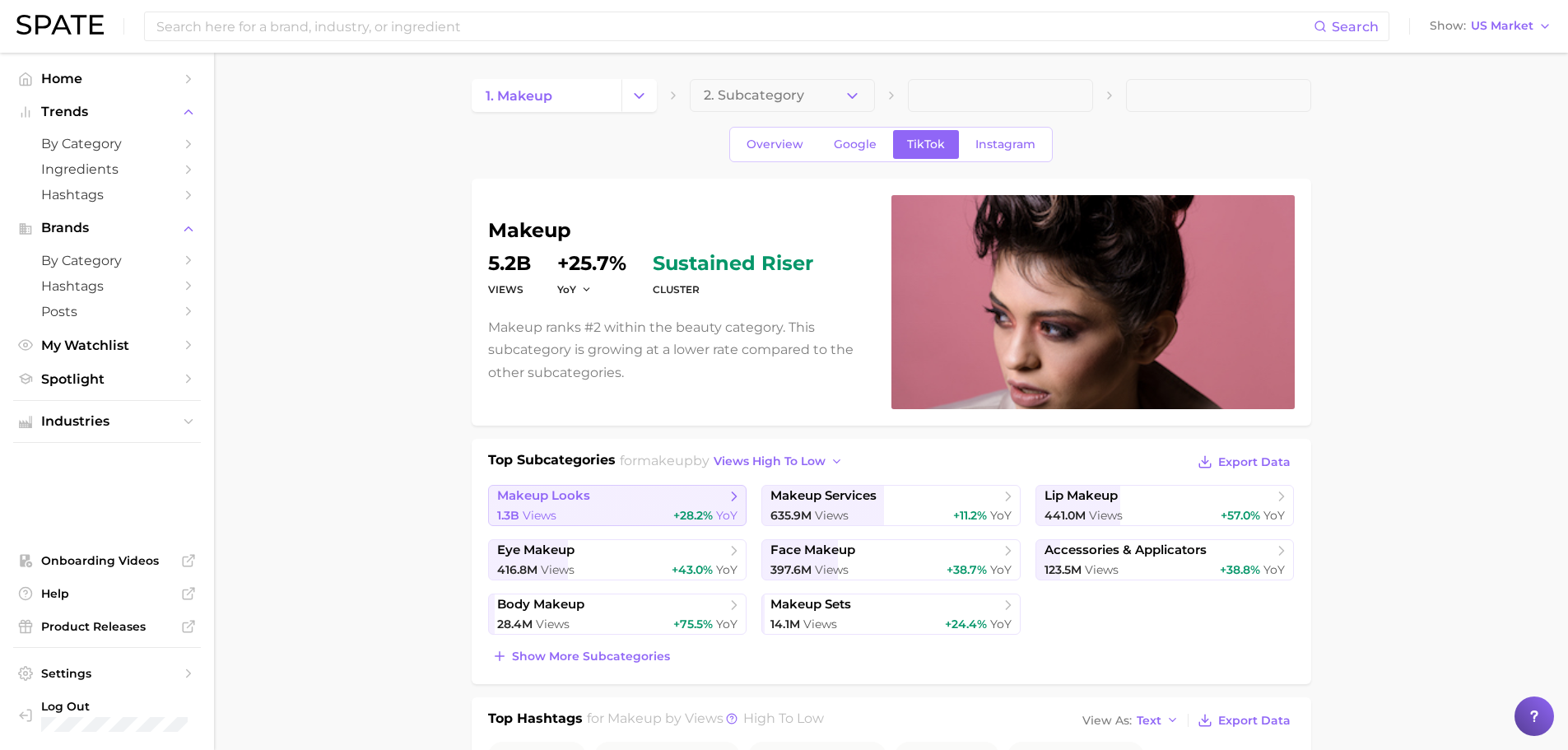
click at [731, 493] on icon at bounding box center [733, 496] width 16 height 16
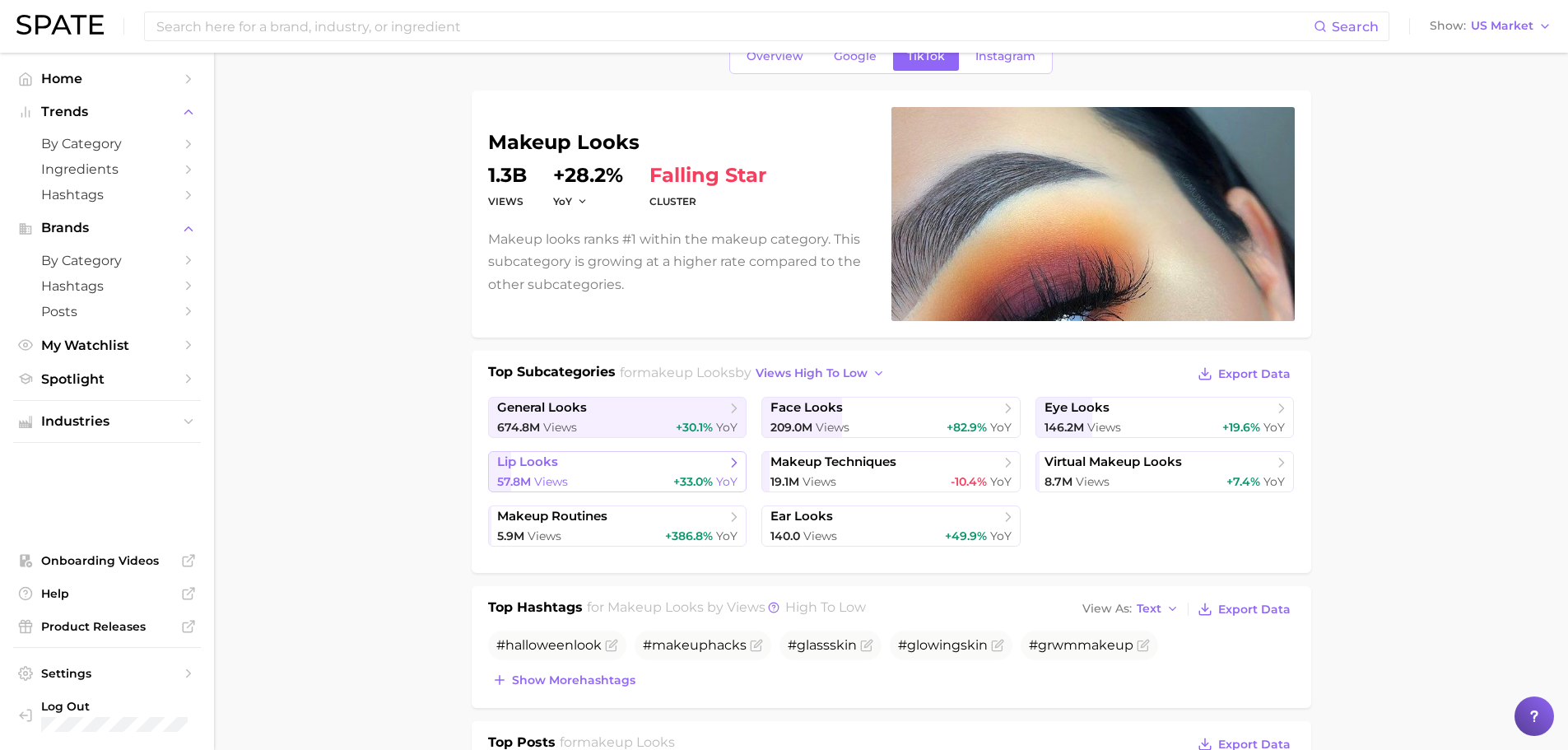
scroll to position [82, 0]
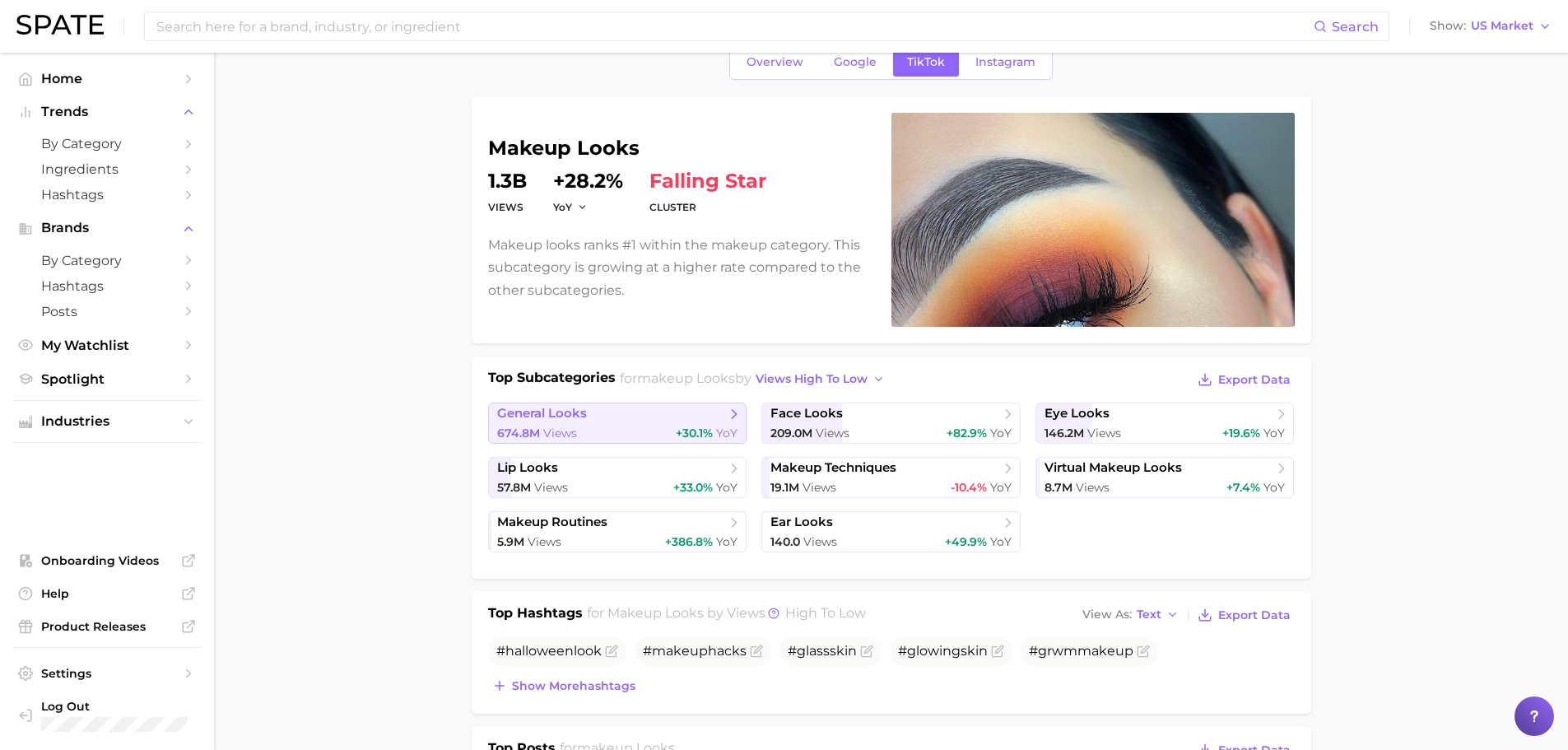
click at [554, 419] on span "general looks" at bounding box center [542, 413] width 90 height 16
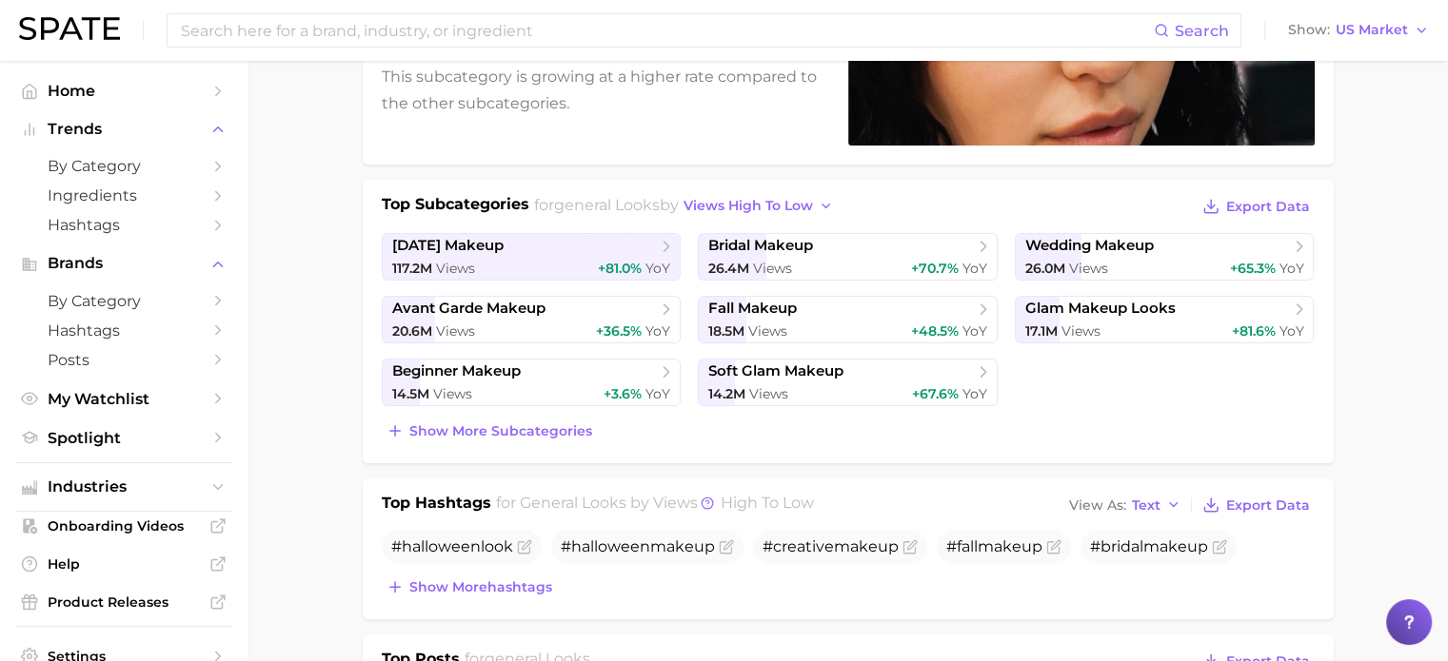
scroll to position [286, 0]
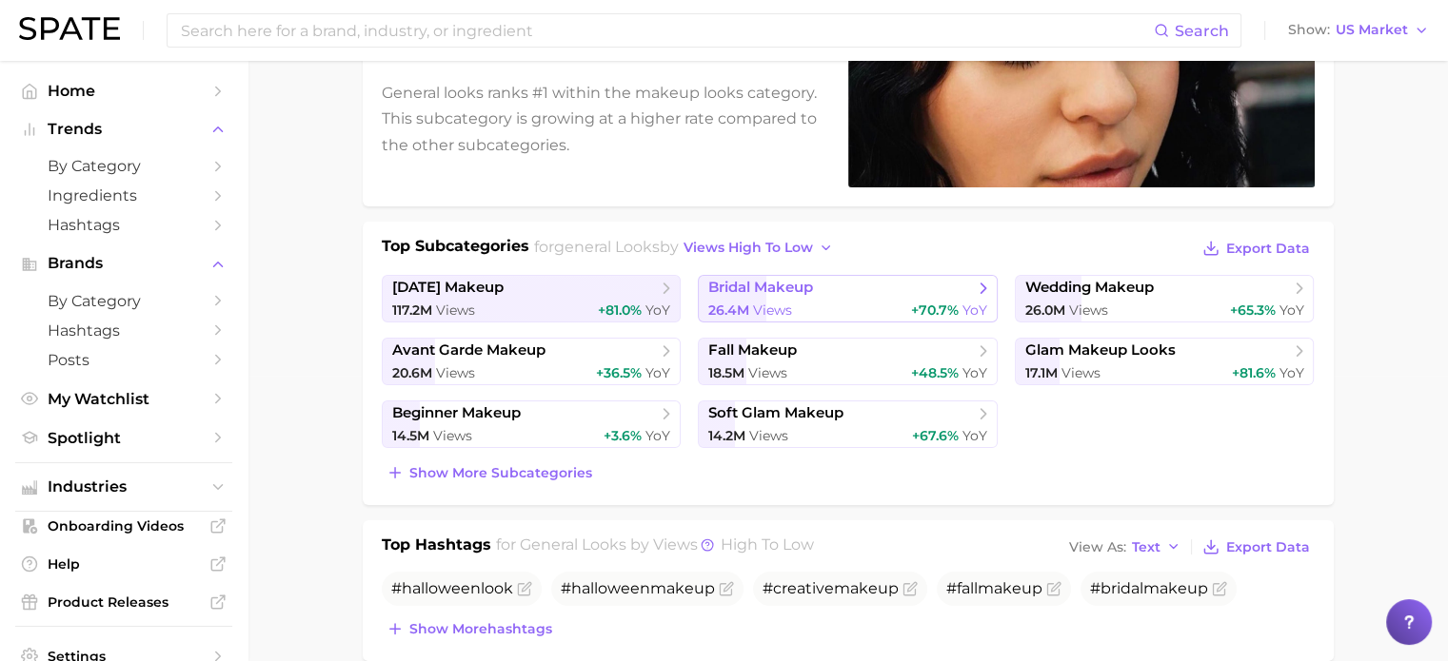
click at [910, 288] on span "bridal makeup" at bounding box center [840, 288] width 265 height 19
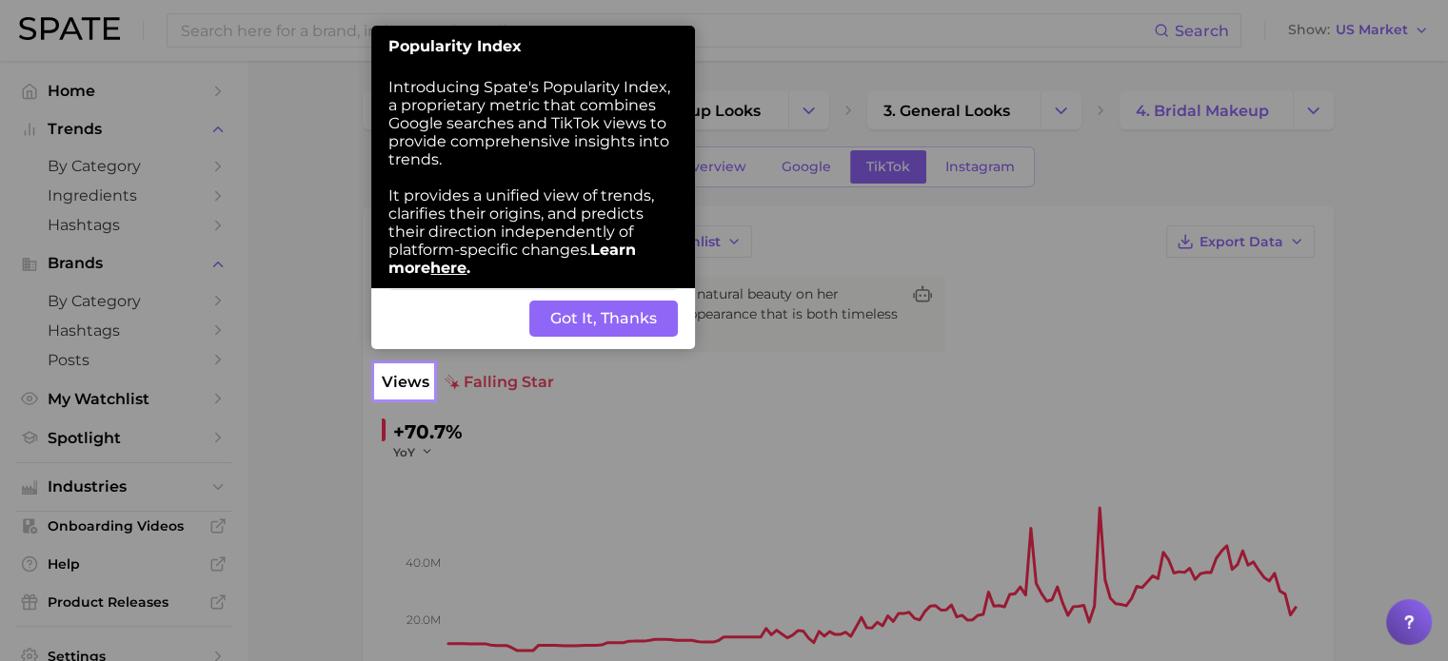
click at [629, 323] on button "Got It, Thanks" at bounding box center [603, 319] width 148 height 36
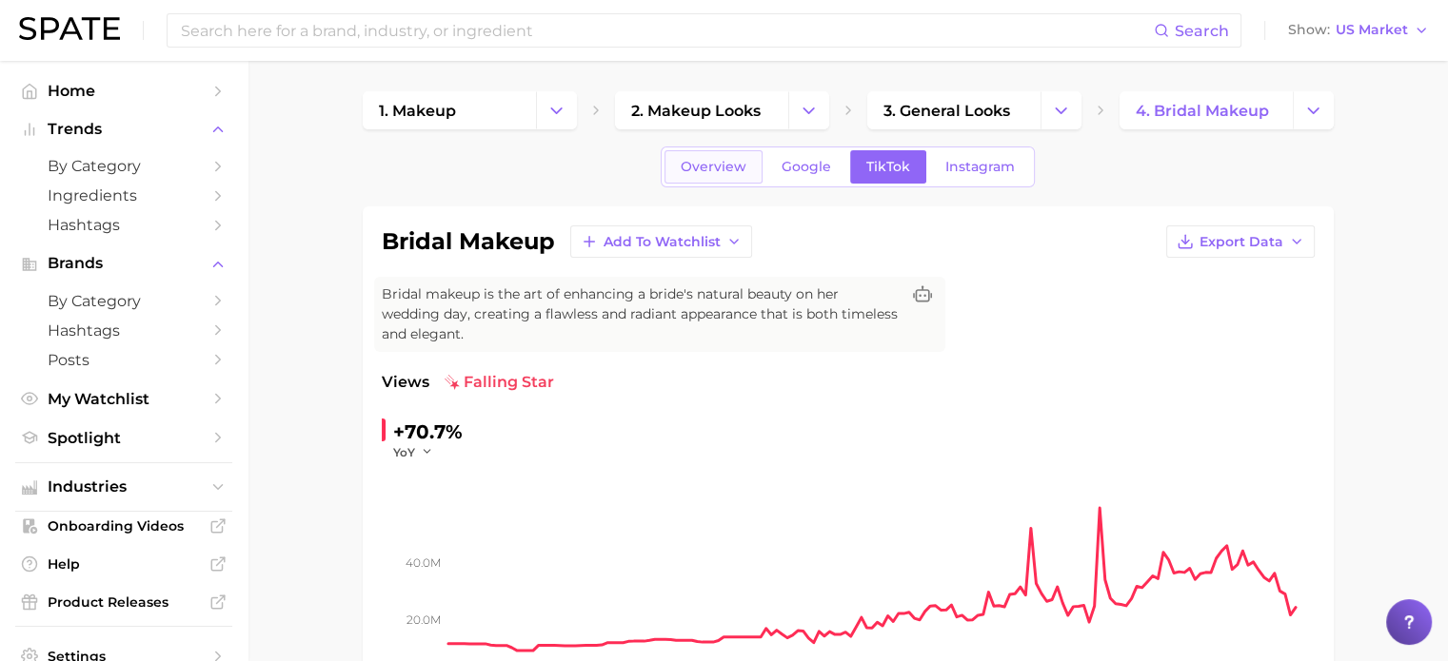
click at [752, 159] on link "Overview" at bounding box center [713, 166] width 98 height 33
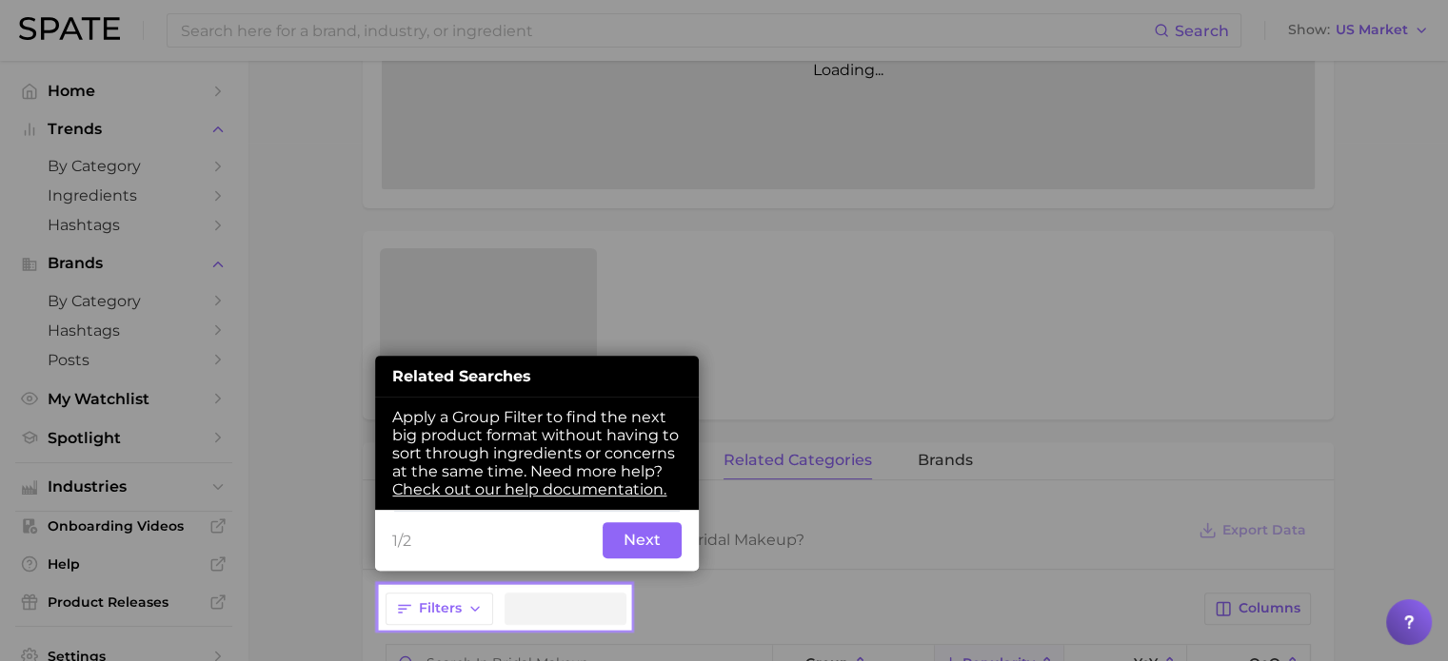
scroll to position [528, 0]
